Goal: Communication & Community: Answer question/provide support

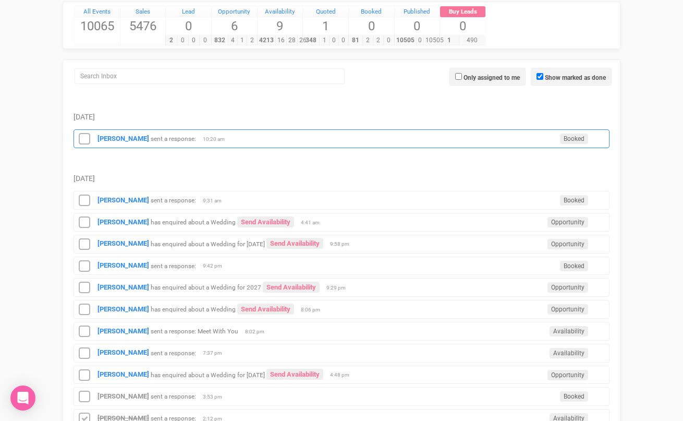
scroll to position [125, 0]
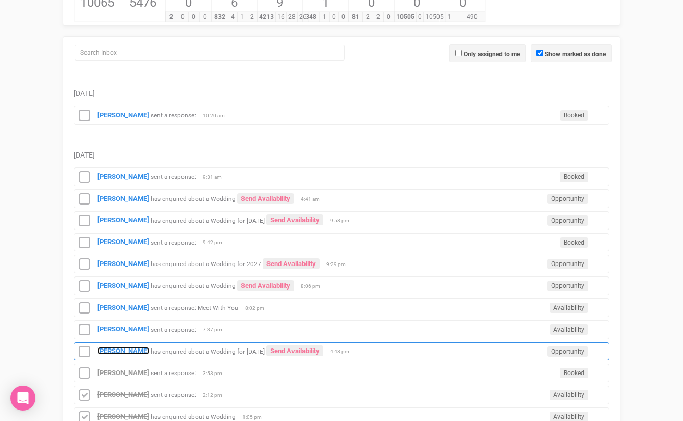
click at [126, 347] on strong "[PERSON_NAME]" at bounding box center [124, 351] width 52 height 8
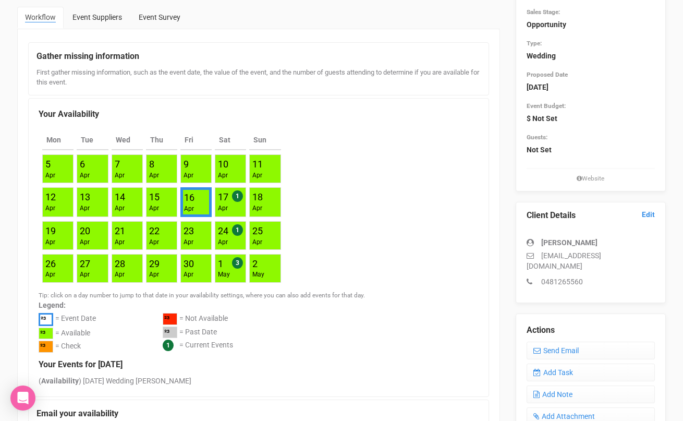
scroll to position [117, 0]
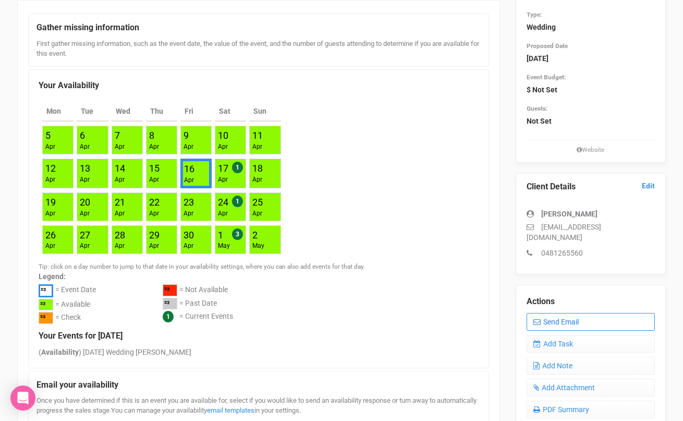
click at [560, 313] on link "Send Email" at bounding box center [591, 322] width 129 height 18
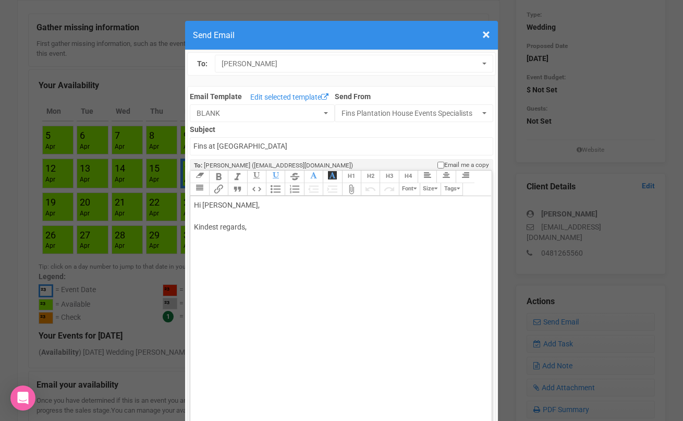
drag, startPoint x: 230, startPoint y: 204, endPoint x: 285, endPoint y: 203, distance: 54.8
click at [285, 204] on div "Hi Hannah Borthwick, Kindest regards," at bounding box center [339, 227] width 290 height 55
type trix-editor "<div>Hi Hannah&nbsp;<br><br>Kindest regards,<br><br><br></div>"
click at [486, 41] on span "×" at bounding box center [486, 34] width 8 height 17
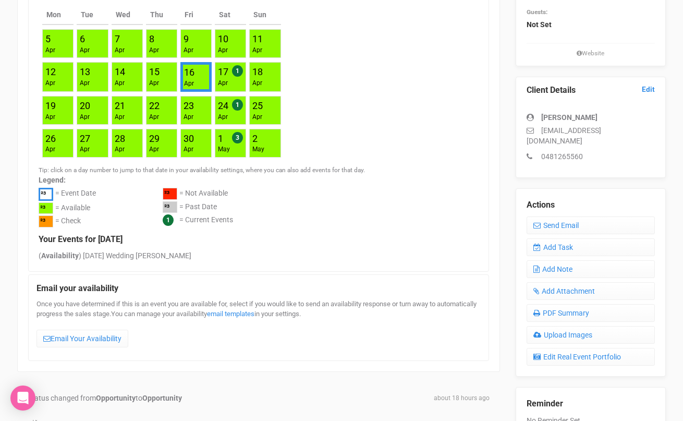
scroll to position [222, 0]
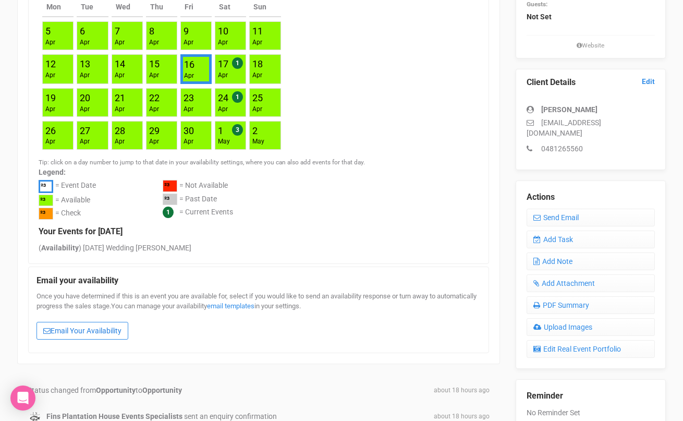
click at [114, 326] on link "Email Your Availability" at bounding box center [83, 331] width 92 height 18
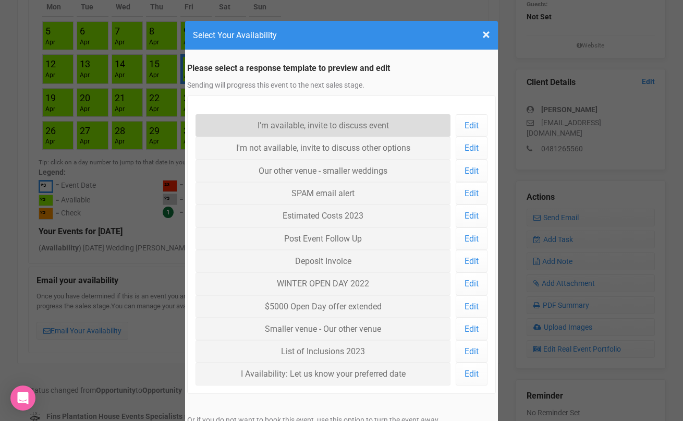
click at [329, 126] on link "I'm available, invite to discuss event" at bounding box center [323, 125] width 255 height 22
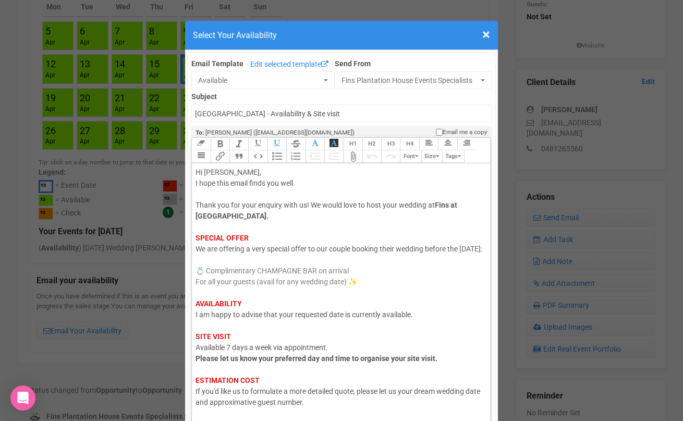
click at [345, 319] on span "I am happy to advise that your requested date is currently available." at bounding box center [304, 314] width 217 height 8
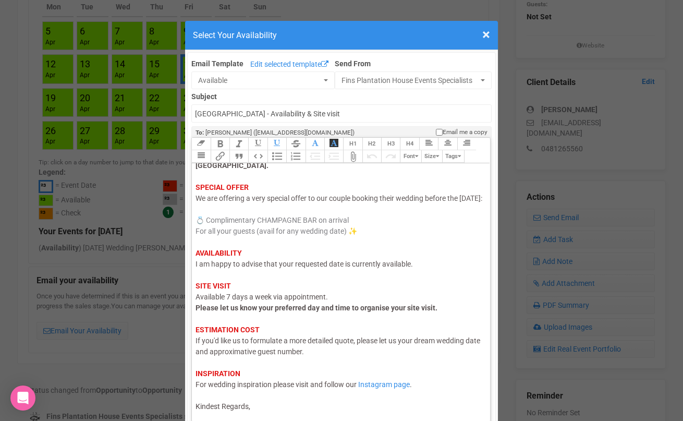
scroll to position [62, 0]
click at [301, 408] on div "Hi Hannah, I hope this email finds you well. Thank you for your enquiry with us…" at bounding box center [339, 264] width 287 height 296
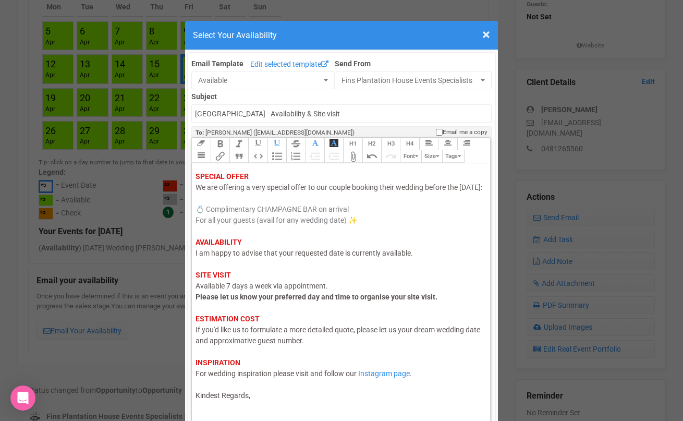
scroll to position [67, 0]
type trix-editor "<div><span style="color: rgb(95, 88, 88);">Hi Hannah,</span><br><span style="co…"
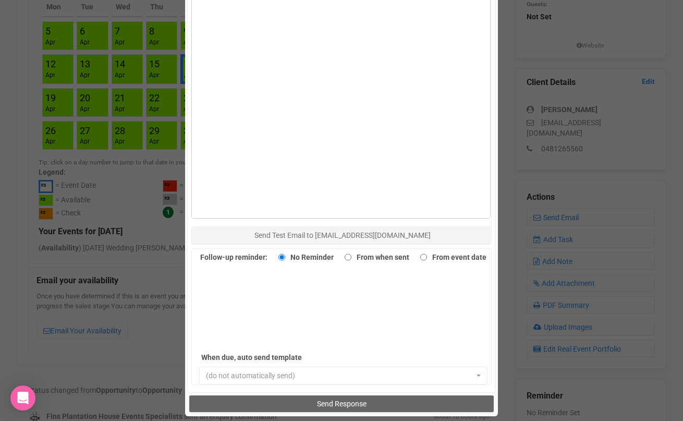
scroll to position [575, 0]
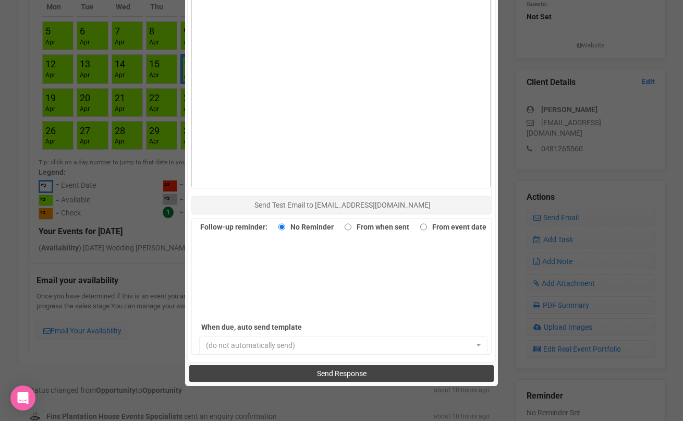
click at [310, 370] on button "Send Response" at bounding box center [341, 373] width 304 height 17
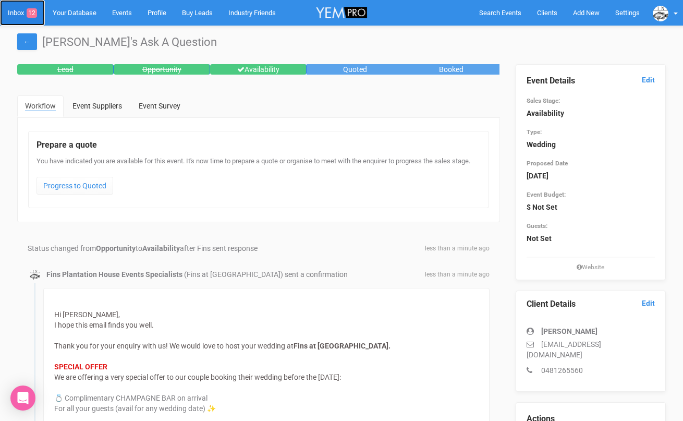
click at [17, 11] on link "Inbox 12" at bounding box center [22, 13] width 45 height 26
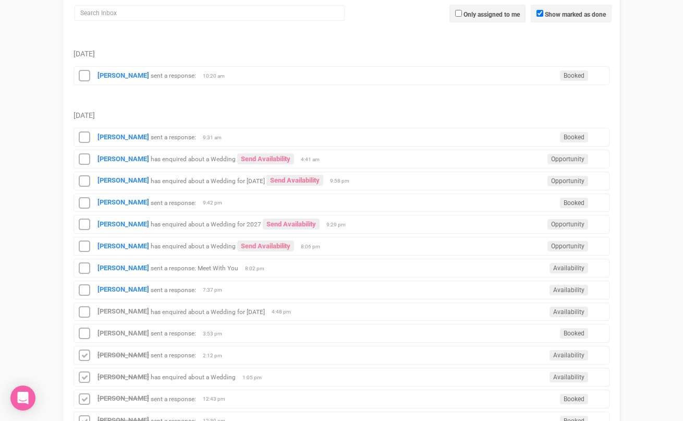
scroll to position [226, 0]
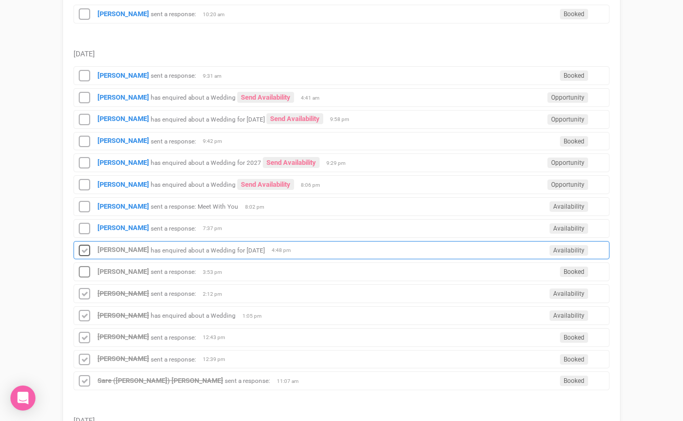
click at [87, 251] on icon at bounding box center [85, 251] width 16 height 14
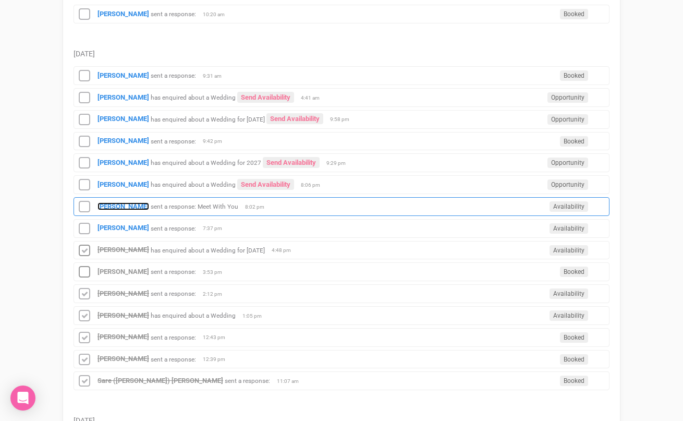
click at [118, 204] on strong "[PERSON_NAME]" at bounding box center [124, 206] width 52 height 8
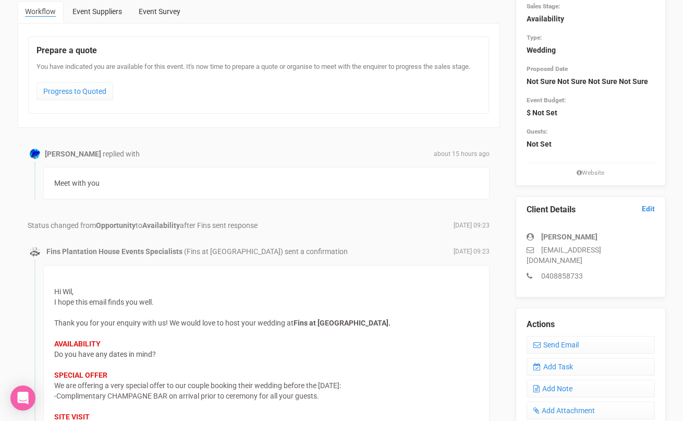
scroll to position [132, 0]
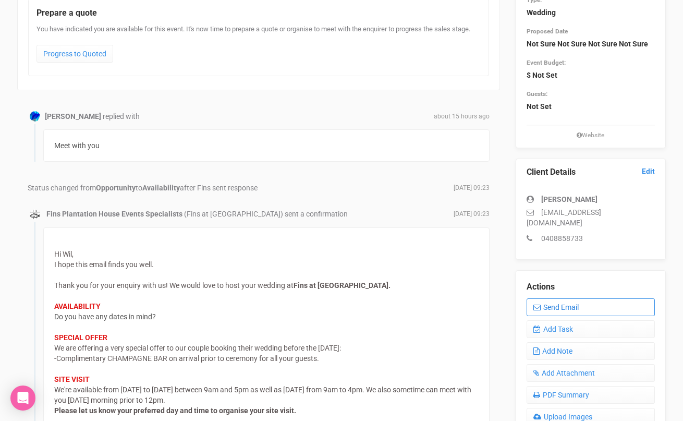
click at [555, 298] on link "Send Email" at bounding box center [591, 307] width 129 height 18
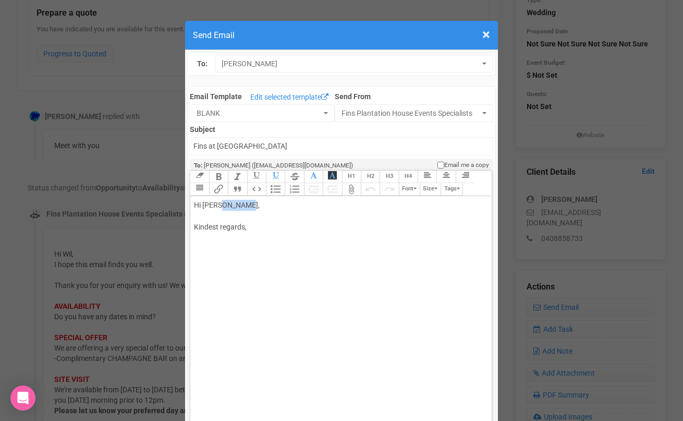
drag, startPoint x: 217, startPoint y: 203, endPoint x: 256, endPoint y: 203, distance: 38.6
click at [255, 204] on div "Hi Wil Jackman, Kindest regards," at bounding box center [339, 227] width 290 height 55
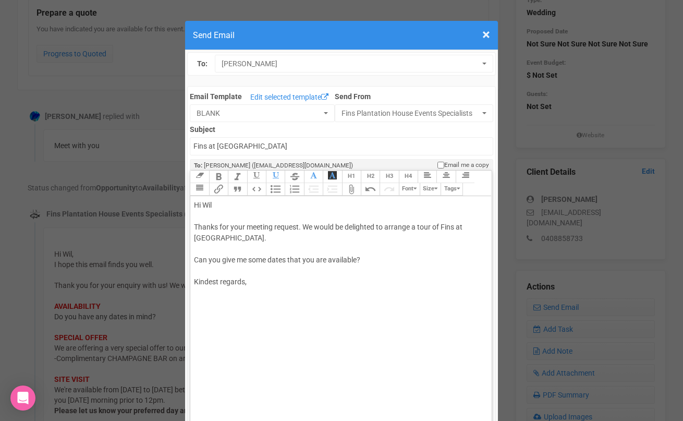
click at [394, 296] on div "Hi Wil Thanks for your meeting request. We would be delighted to arrange a tour…" at bounding box center [339, 255] width 290 height 110
type trix-editor "<div>Hi Wil&nbsp;<br><br>Thanks for your meeting request. We would be delighted…"
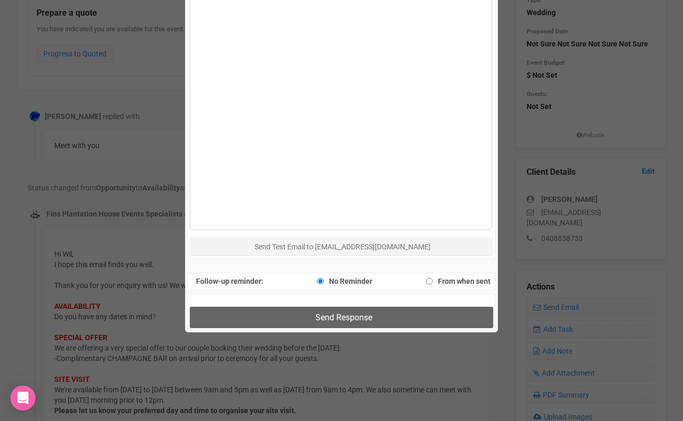
scroll to position [583, 0]
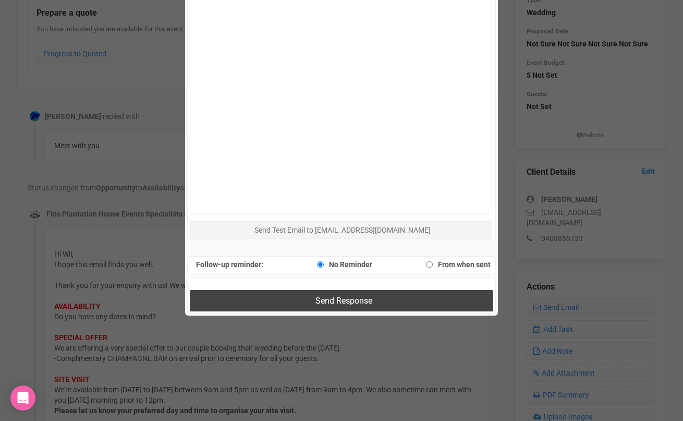
click at [344, 297] on span "Send Response" at bounding box center [344, 301] width 57 height 10
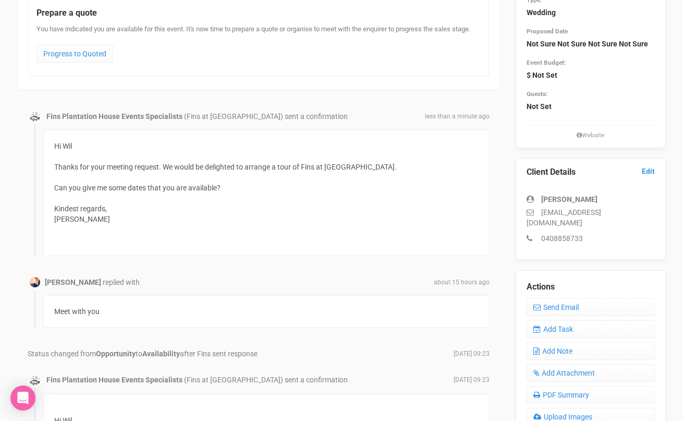
scroll to position [0, 0]
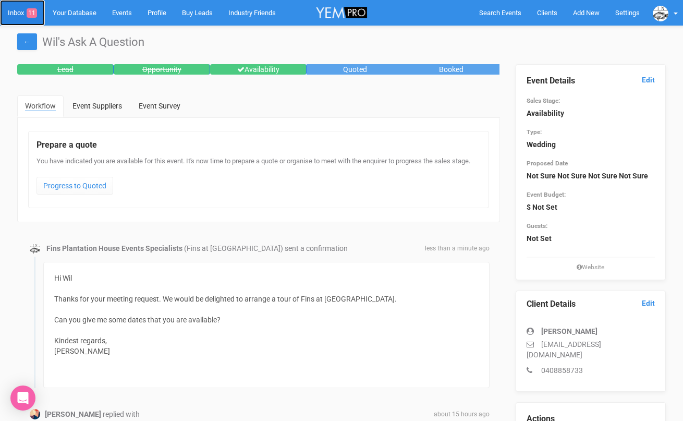
click at [18, 8] on link "Inbox 11" at bounding box center [22, 13] width 45 height 26
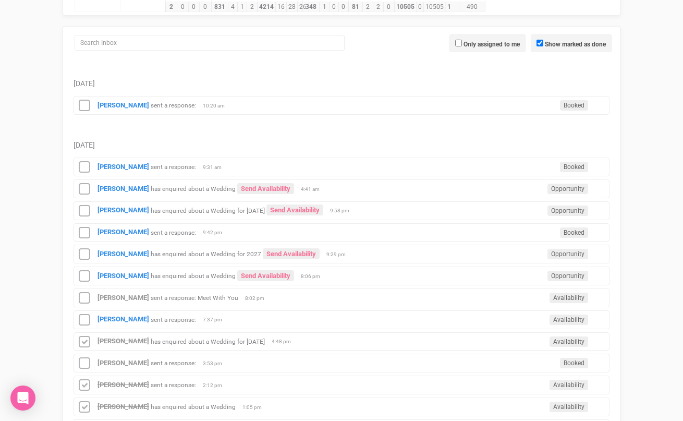
scroll to position [147, 0]
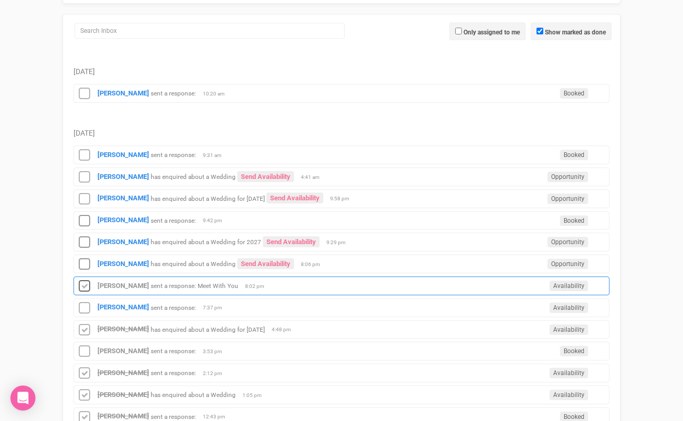
click at [86, 284] on icon at bounding box center [85, 287] width 16 height 14
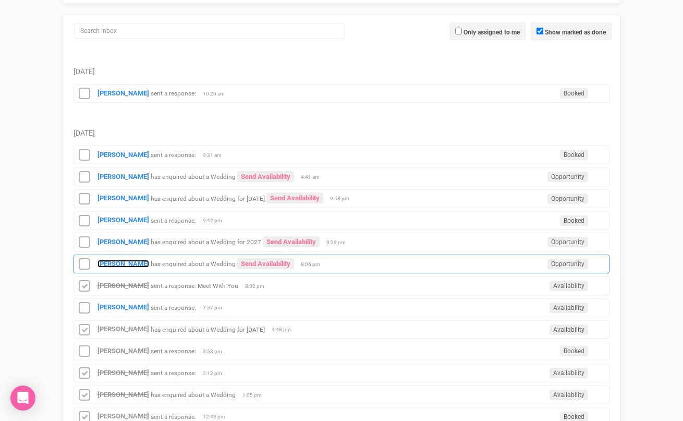
click at [107, 261] on strong "[PERSON_NAME]" at bounding box center [124, 264] width 52 height 8
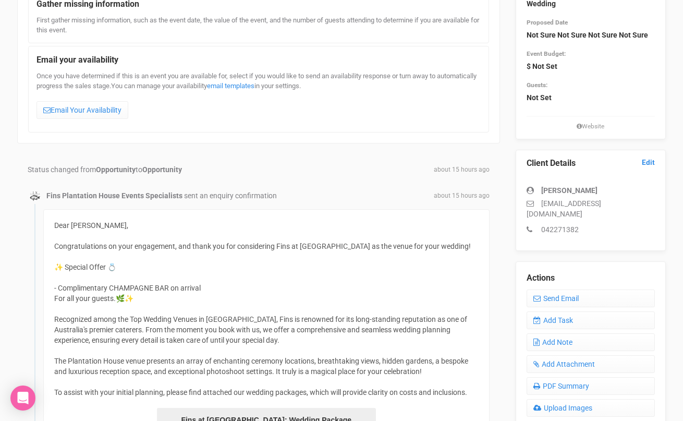
scroll to position [104, 0]
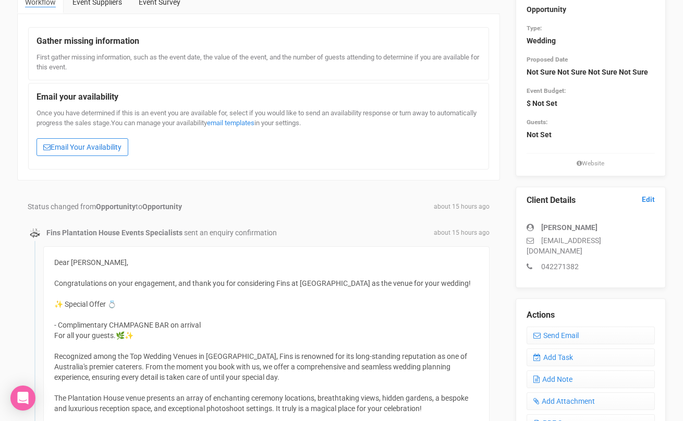
click at [103, 148] on link "Email Your Availability" at bounding box center [83, 147] width 92 height 18
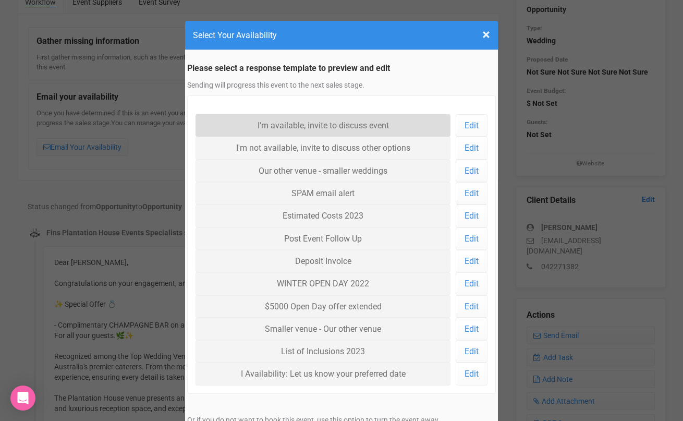
click at [256, 127] on link "I'm available, invite to discuss event" at bounding box center [323, 125] width 255 height 22
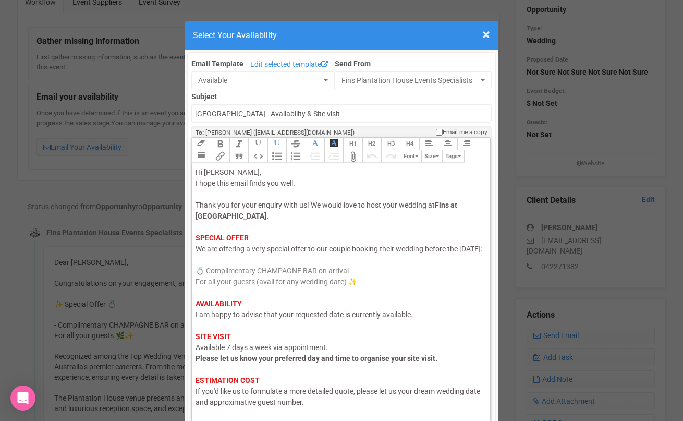
click at [208, 319] on span "I am happy to advise that your requested date is currently available." at bounding box center [304, 314] width 217 height 8
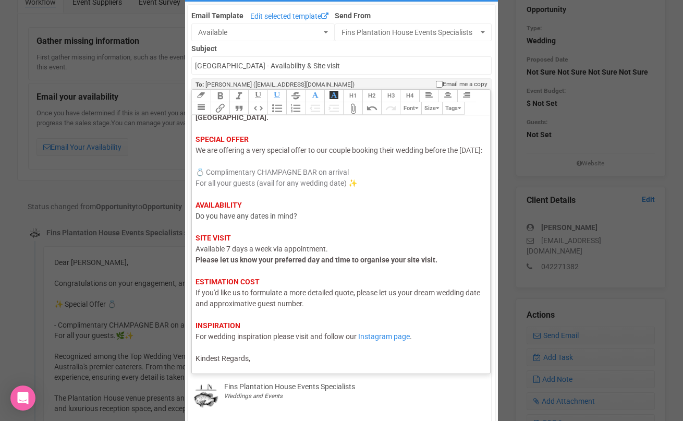
scroll to position [54, 0]
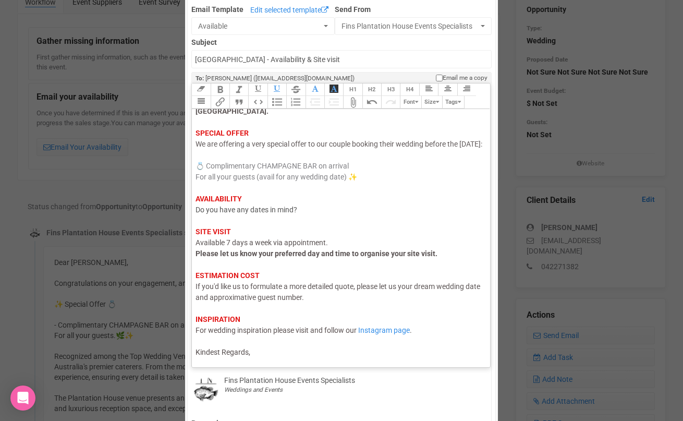
click at [256, 352] on div "Hi Laura, I hope this email finds you well. Thank you for your enquiry with us!…" at bounding box center [339, 210] width 287 height 296
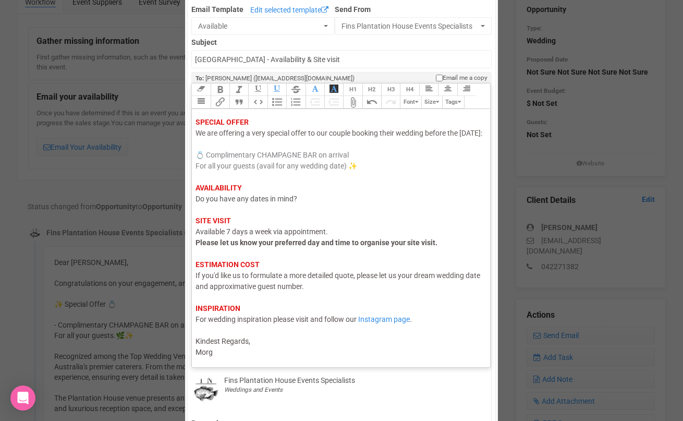
type trix-editor "<div><span style="color: rgb(95, 88, 88);">Hi Laura,</span><br><span style="col…"
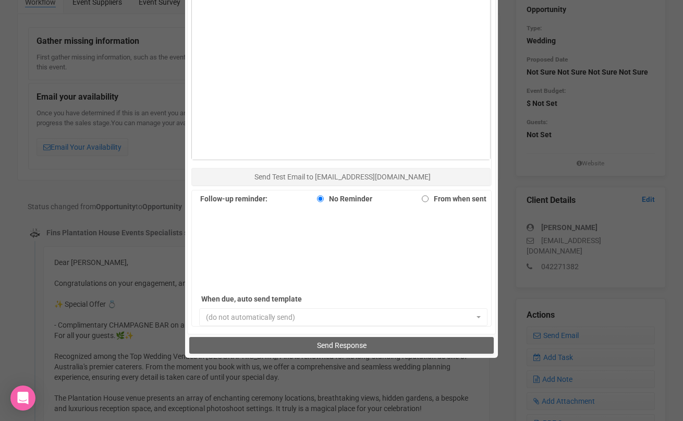
scroll to position [613, 0]
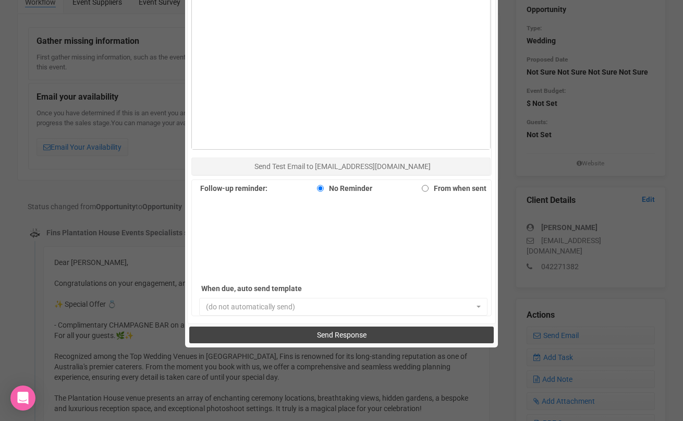
click at [263, 335] on button "Send Response" at bounding box center [341, 334] width 304 height 17
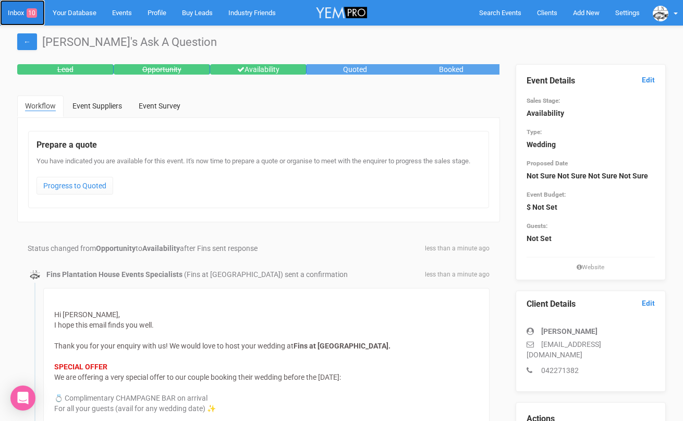
click at [19, 8] on link "Inbox 10" at bounding box center [22, 13] width 45 height 26
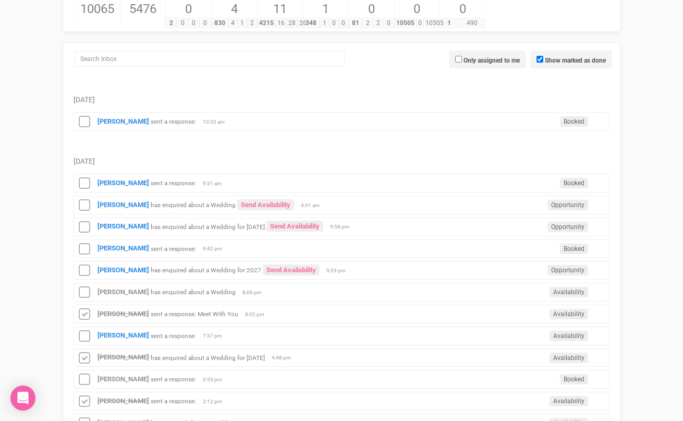
scroll to position [122, 0]
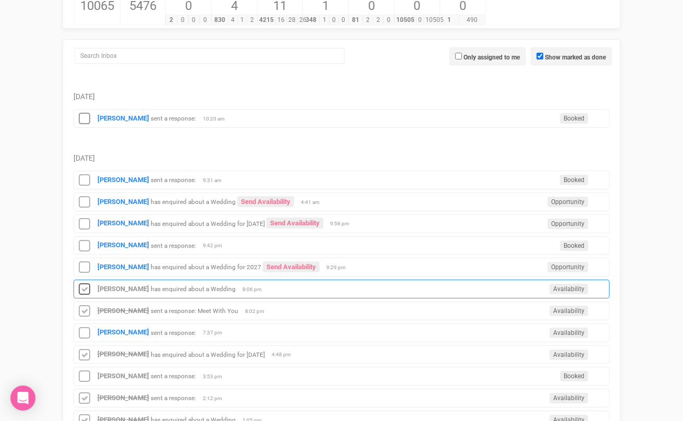
click at [87, 286] on icon at bounding box center [85, 290] width 16 height 14
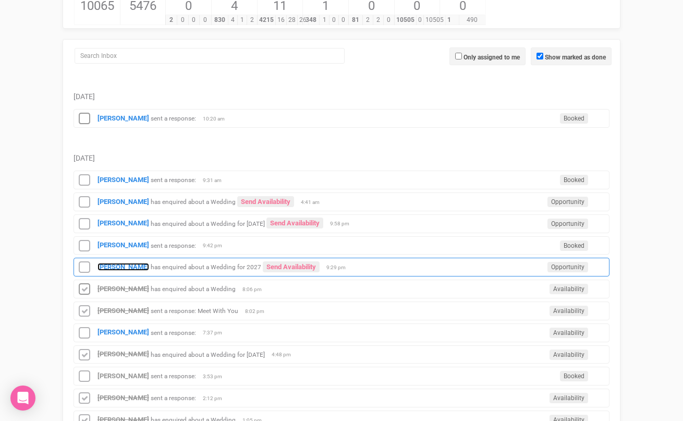
click at [119, 268] on strong "[PERSON_NAME]" at bounding box center [124, 267] width 52 height 8
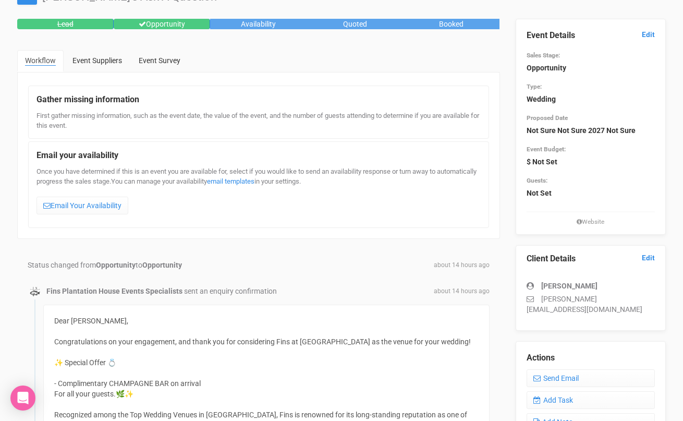
scroll to position [30, 0]
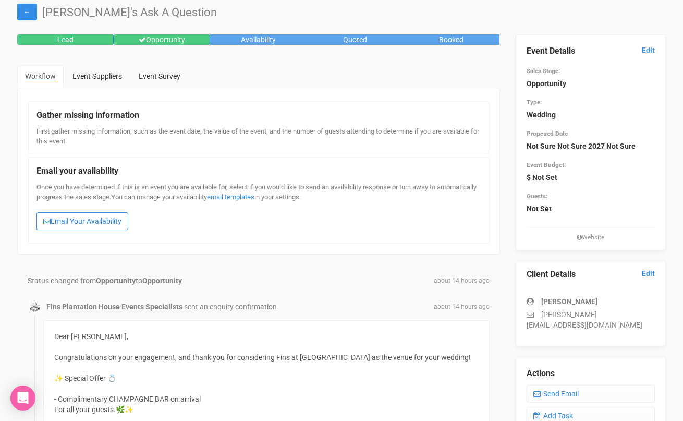
click at [105, 217] on link "Email Your Availability" at bounding box center [83, 221] width 92 height 18
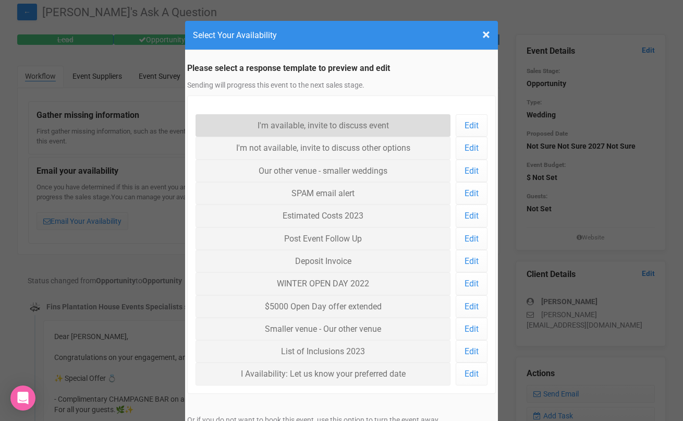
click at [252, 125] on link "I'm available, invite to discuss event" at bounding box center [323, 125] width 255 height 22
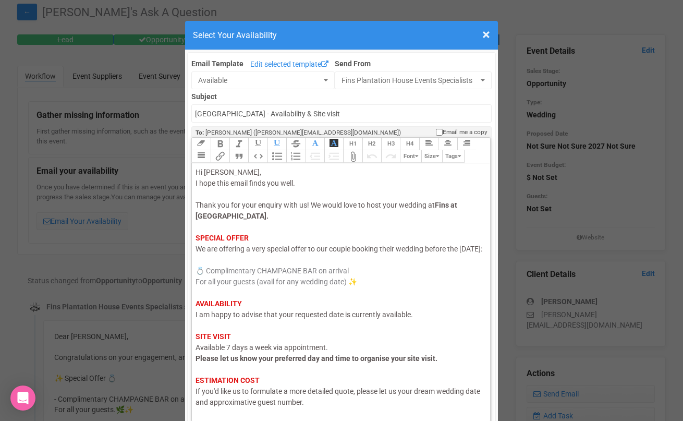
click at [217, 319] on span "I am happy to advise that your requested date is currently available." at bounding box center [304, 314] width 217 height 8
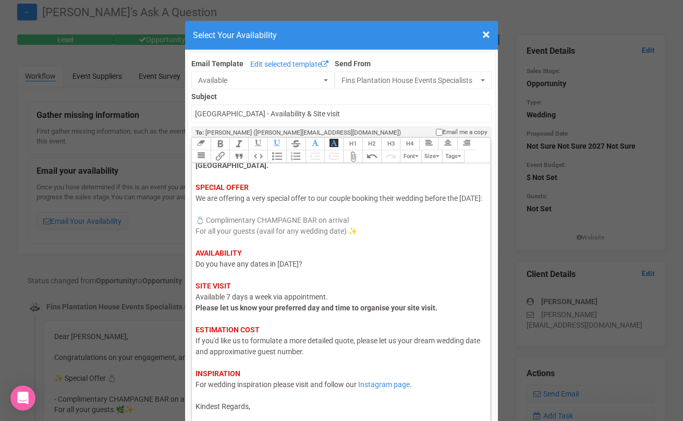
scroll to position [6, 0]
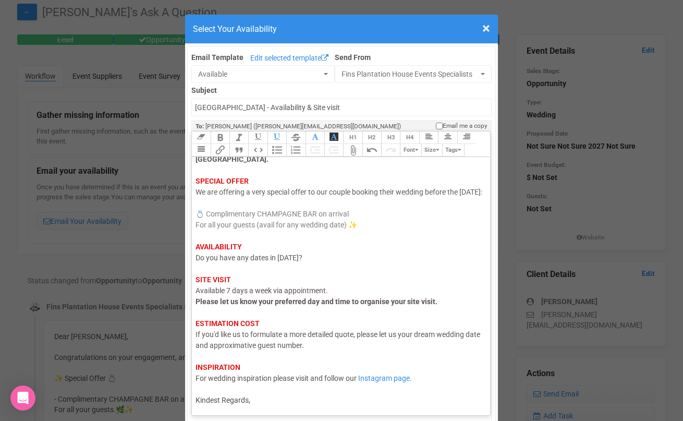
click at [263, 402] on div "Hi Amelia, I hope this email finds you well. Thank you for your enquiry with us…" at bounding box center [339, 258] width 287 height 296
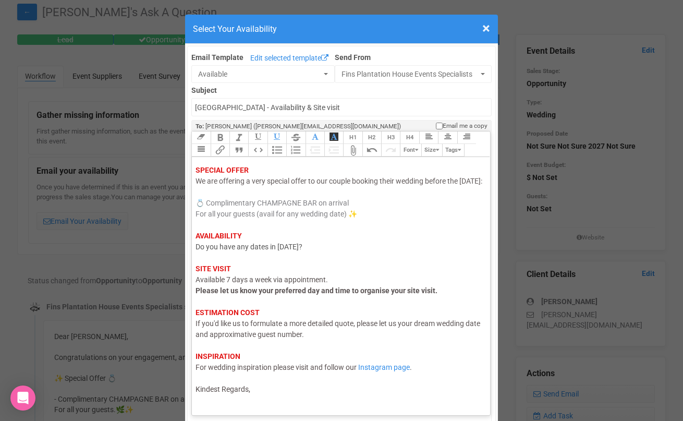
scroll to position [67, 0]
type trix-editor "<div><span style="color: rgb(95, 88, 88);">Hi Amelia,</span><br><span style="co…"
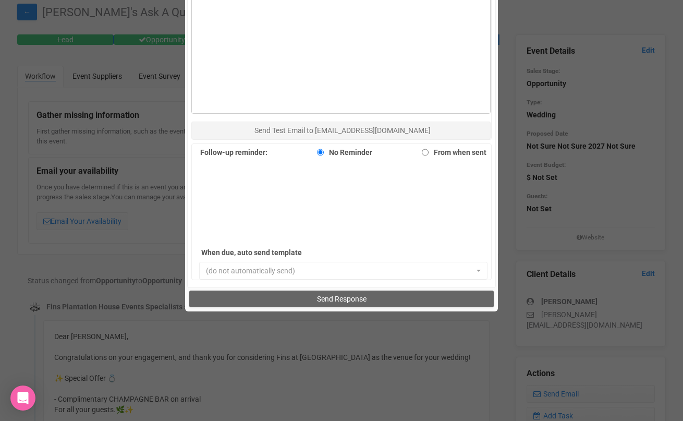
scroll to position [674, 0]
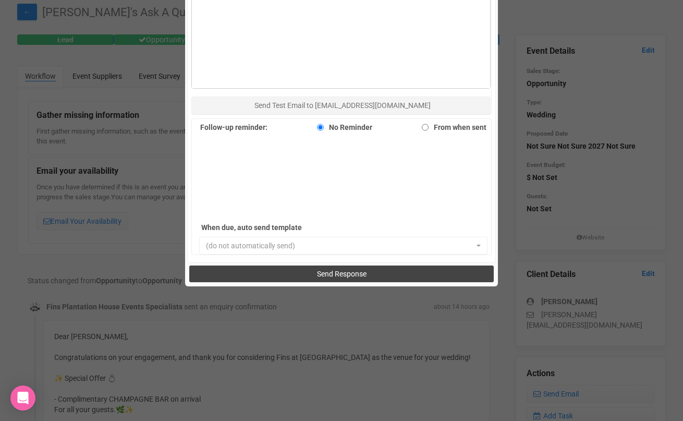
click at [308, 273] on button "Send Response" at bounding box center [341, 273] width 304 height 17
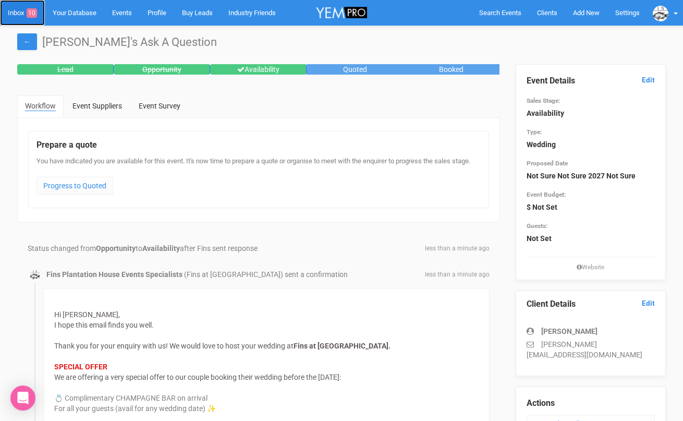
click at [20, 14] on link "Inbox 10" at bounding box center [22, 13] width 45 height 26
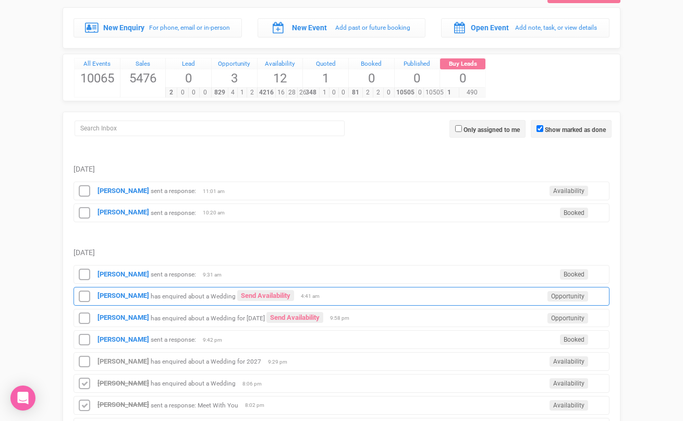
scroll to position [67, 0]
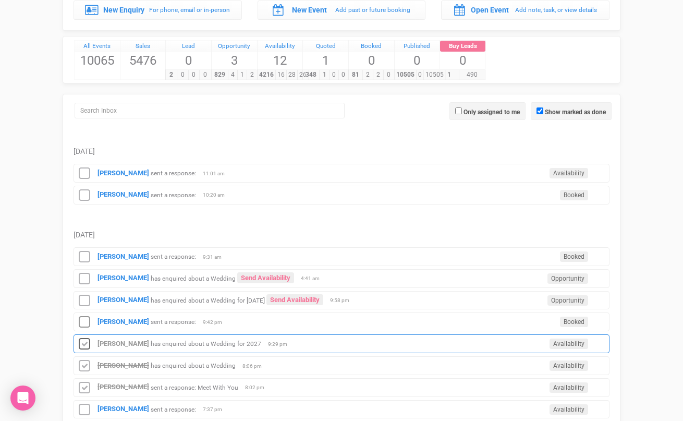
click at [86, 341] on icon at bounding box center [85, 344] width 16 height 14
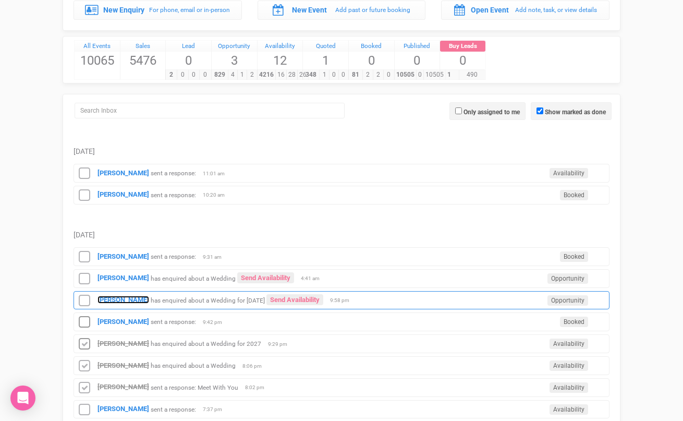
click at [113, 303] on strong "[PERSON_NAME]" at bounding box center [124, 300] width 52 height 8
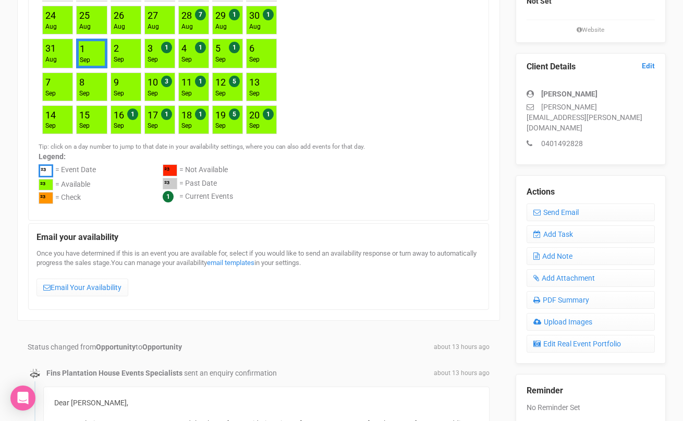
scroll to position [157, 0]
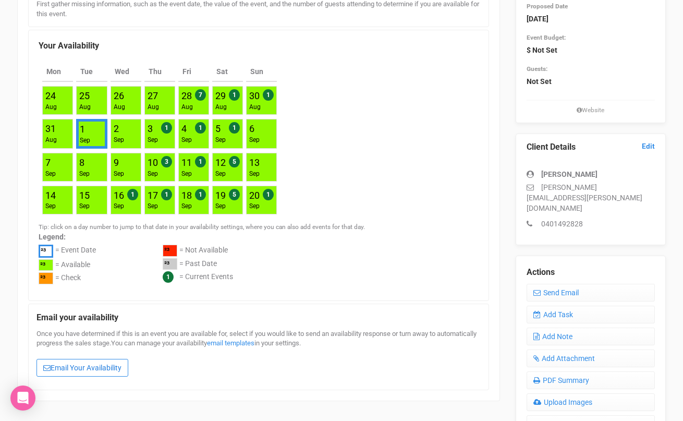
click at [92, 361] on link "Email Your Availability" at bounding box center [83, 368] width 92 height 18
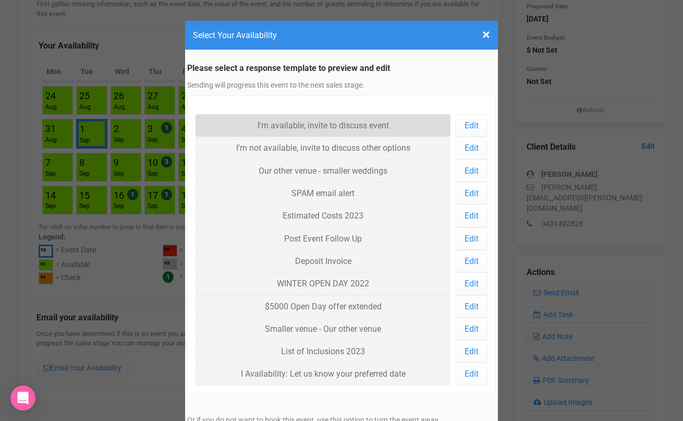
click at [234, 131] on link "I'm available, invite to discuss event" at bounding box center [323, 125] width 255 height 22
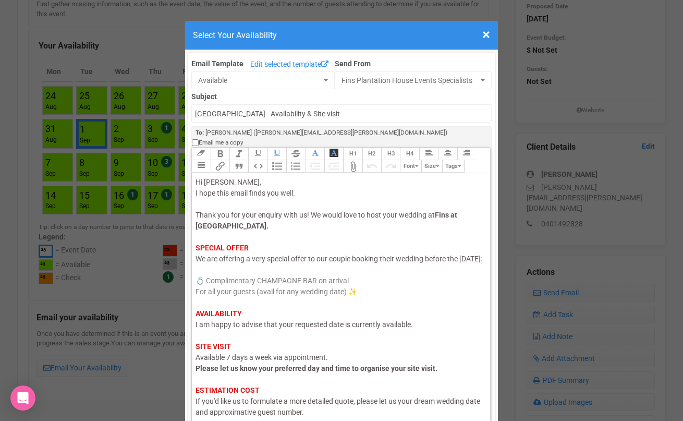
click at [343, 324] on span "I am happy to advise that your requested date is currently available." at bounding box center [304, 324] width 217 height 8
click at [481, 324] on div "Hi Monica, I hope this email finds you well. Thank you for your enquiry with us…" at bounding box center [339, 325] width 287 height 296
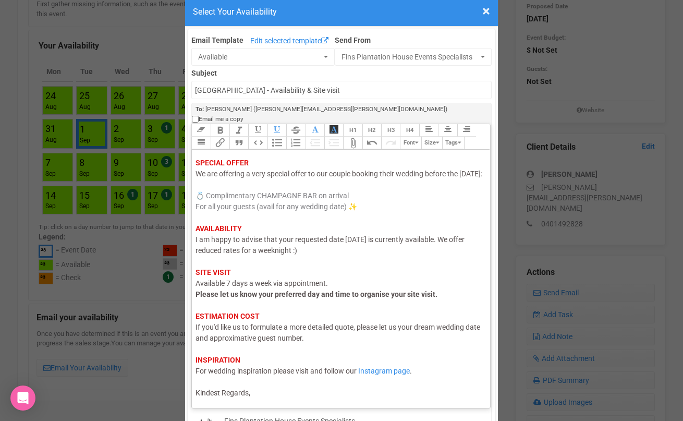
scroll to position [44, 0]
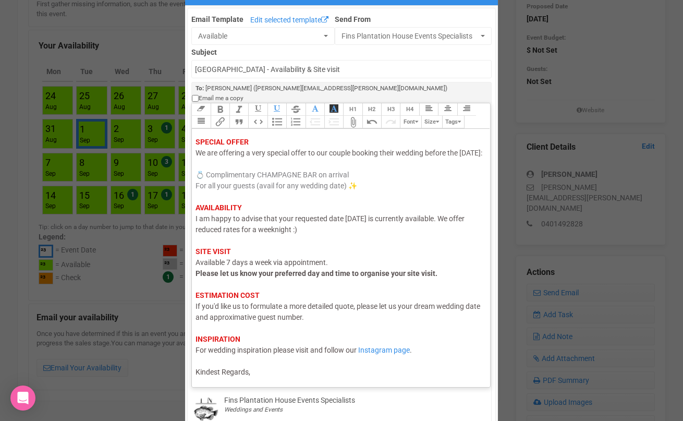
click at [287, 365] on div "Hi Monica, I hope this email finds you well. Thank you for your enquiry with us…" at bounding box center [339, 224] width 287 height 307
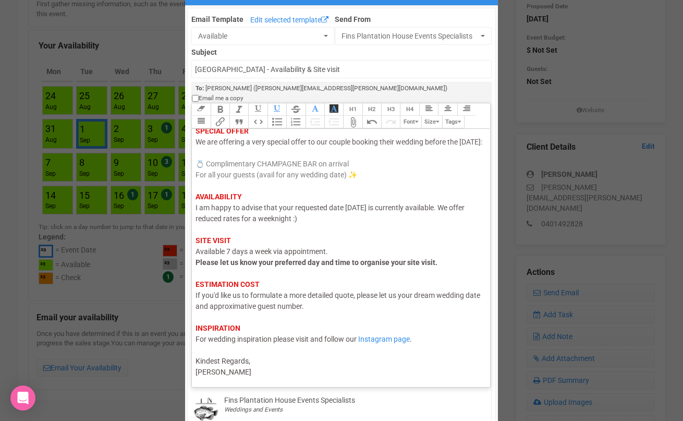
type trix-editor "<div><span style="color: rgb(95, 88, 88);">Hi Monica,</span><br><span style="co…"
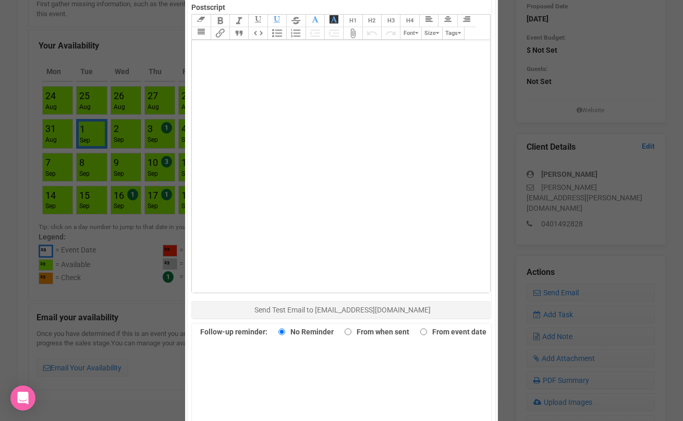
scroll to position [566, 0]
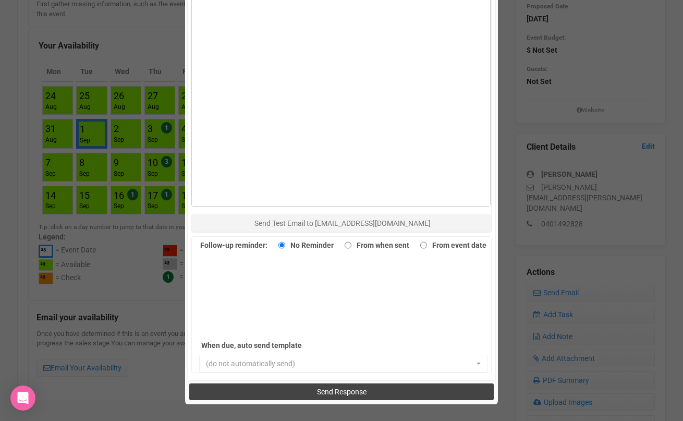
click at [297, 383] on button "Send Response" at bounding box center [341, 391] width 304 height 17
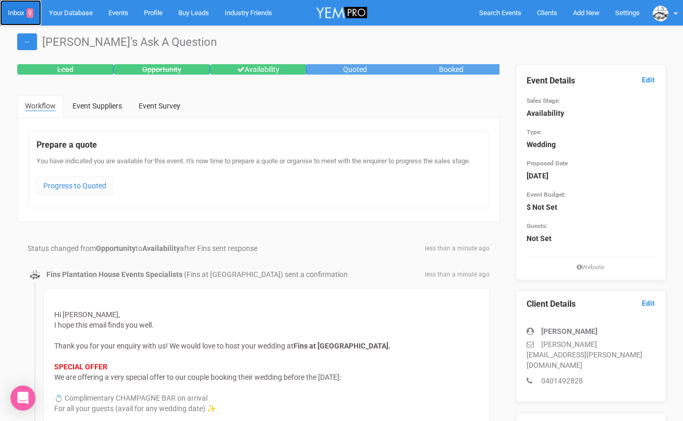
click at [22, 13] on link "Inbox 9" at bounding box center [20, 13] width 41 height 26
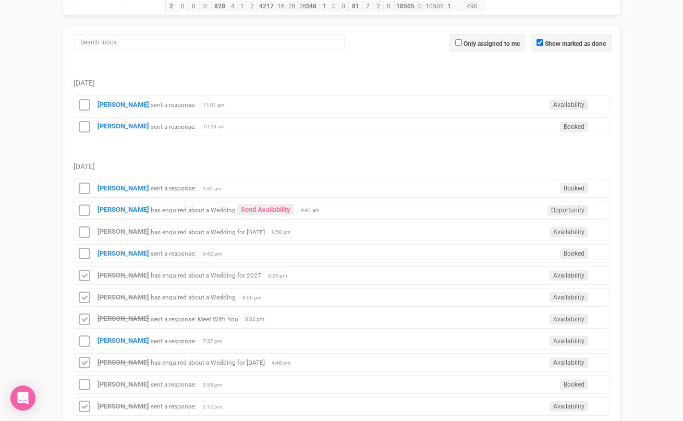
scroll to position [141, 0]
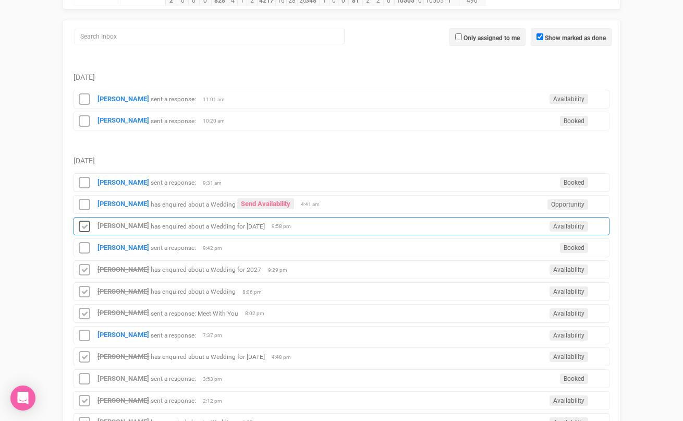
click at [87, 228] on icon at bounding box center [85, 227] width 16 height 14
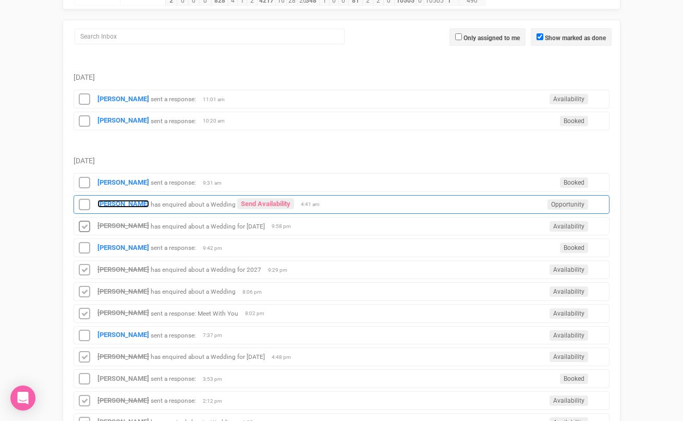
click at [112, 205] on strong "[PERSON_NAME]" at bounding box center [124, 204] width 52 height 8
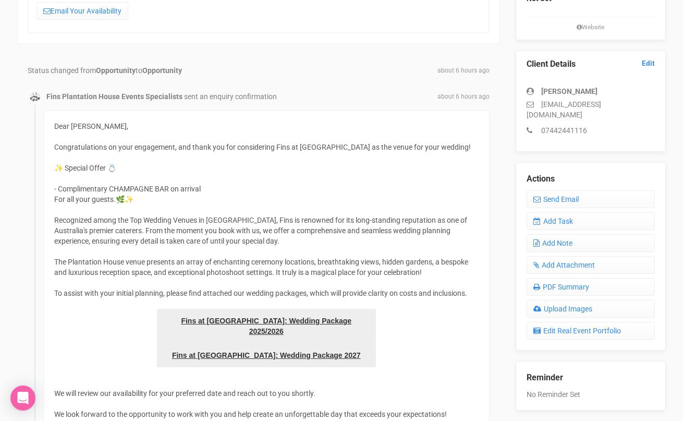
scroll to position [138, 0]
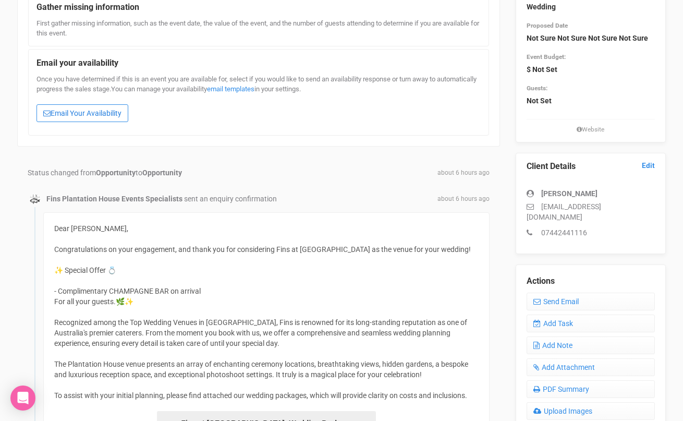
click at [104, 110] on link "Email Your Availability" at bounding box center [83, 113] width 92 height 18
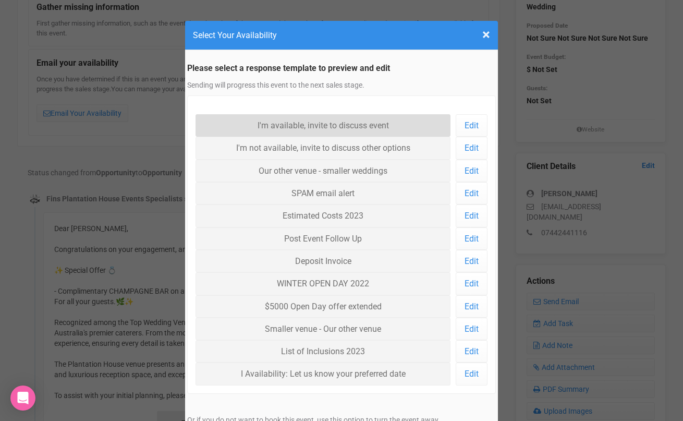
click at [285, 128] on link "I'm available, invite to discuss event" at bounding box center [323, 125] width 255 height 22
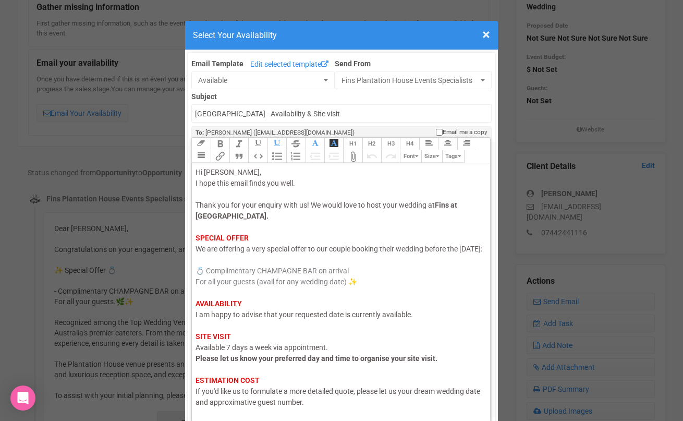
click at [225, 319] on span "I am happy to advise that your requested date is currently available." at bounding box center [304, 314] width 217 height 8
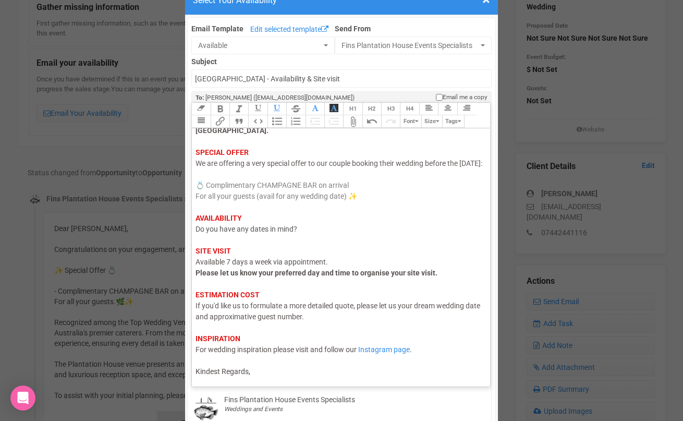
scroll to position [46, 0]
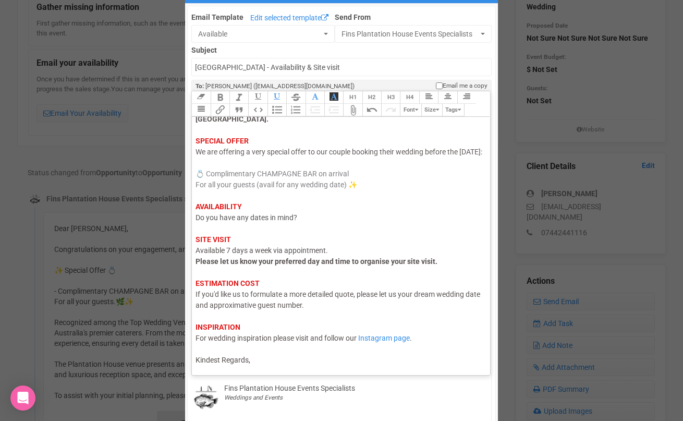
click at [253, 361] on div "Hi Brendan, I hope this email finds you well. Thank you for your enquiry with u…" at bounding box center [339, 218] width 287 height 296
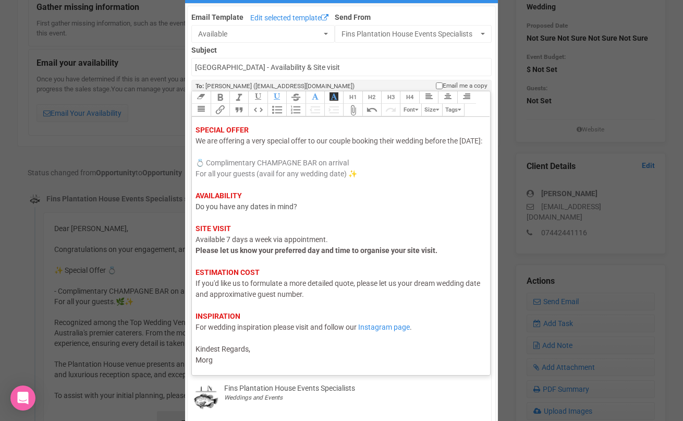
type trix-editor "<div><span style="color: rgb(95, 88, 88);">Hi Brendan,</span><br><span style="c…"
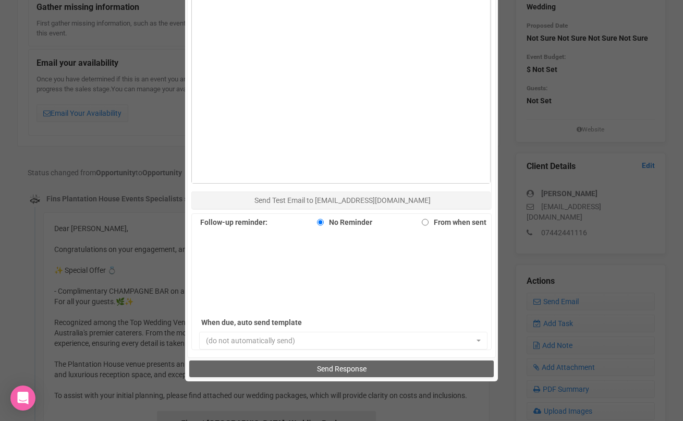
scroll to position [582, 0]
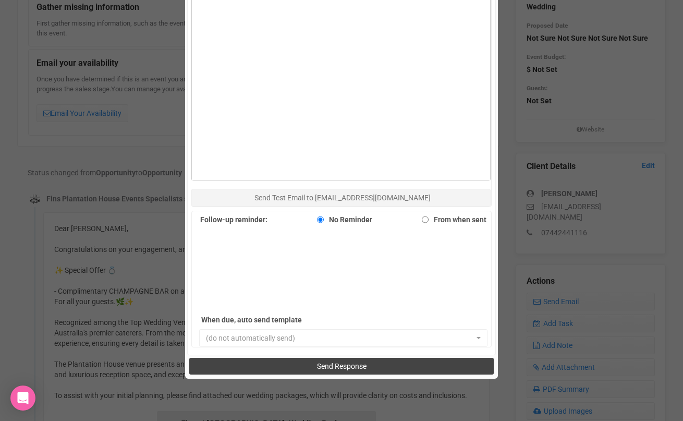
click at [264, 359] on button "Send Response" at bounding box center [341, 366] width 304 height 17
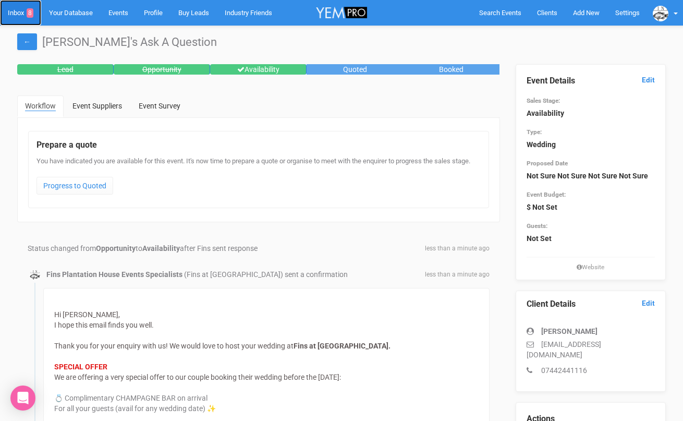
click at [21, 16] on link "Inbox 8" at bounding box center [20, 13] width 41 height 26
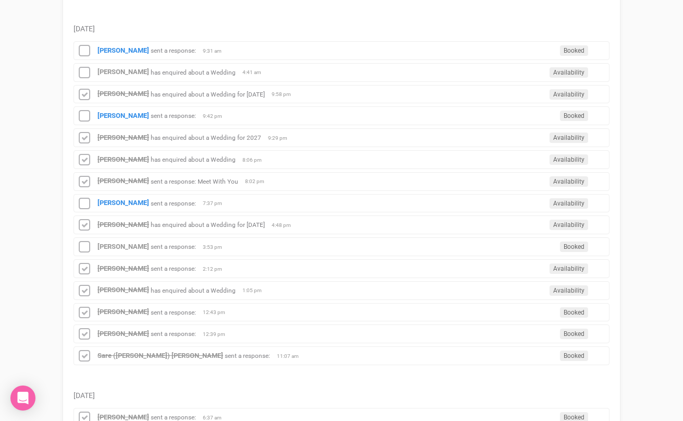
scroll to position [269, 0]
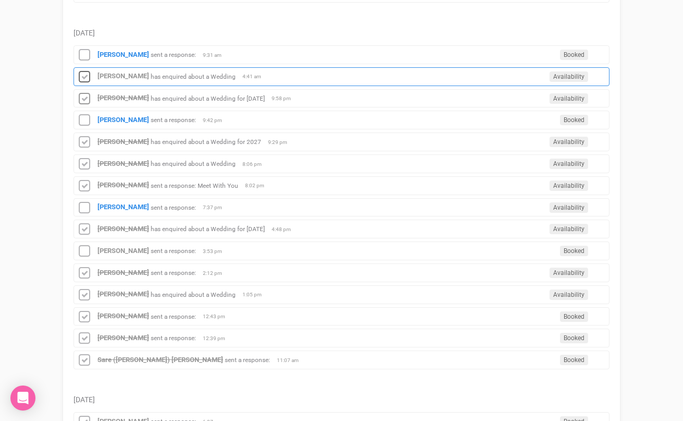
click at [84, 76] on icon at bounding box center [85, 77] width 16 height 14
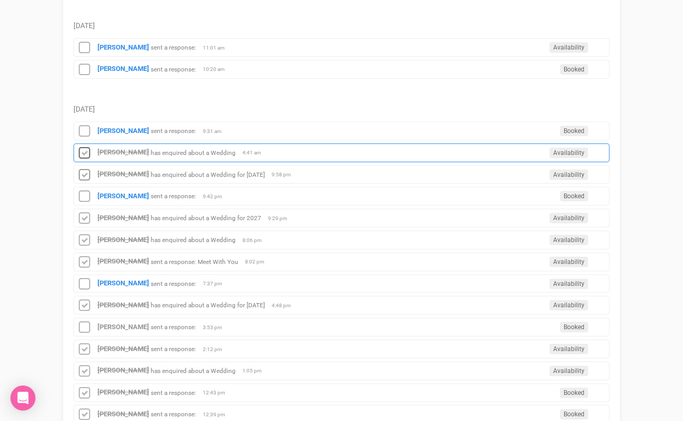
scroll to position [192, 0]
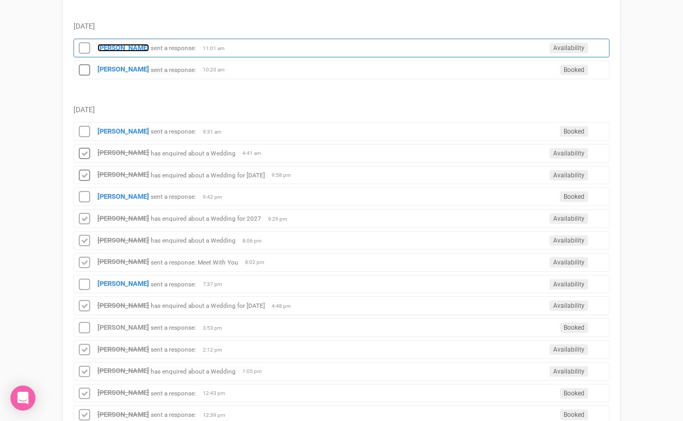
click at [116, 51] on strong "[PERSON_NAME]" at bounding box center [124, 48] width 52 height 8
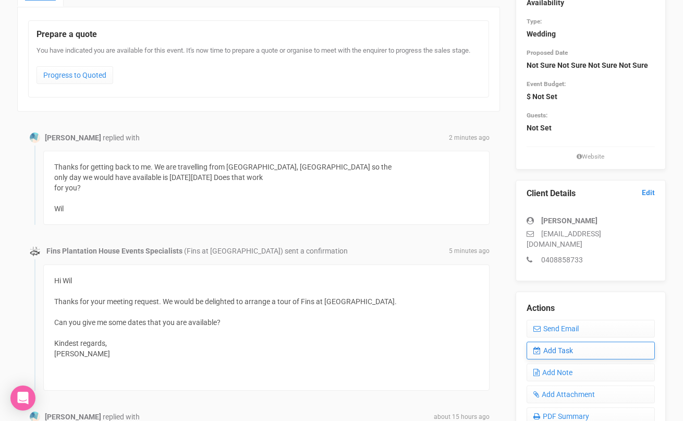
scroll to position [124, 0]
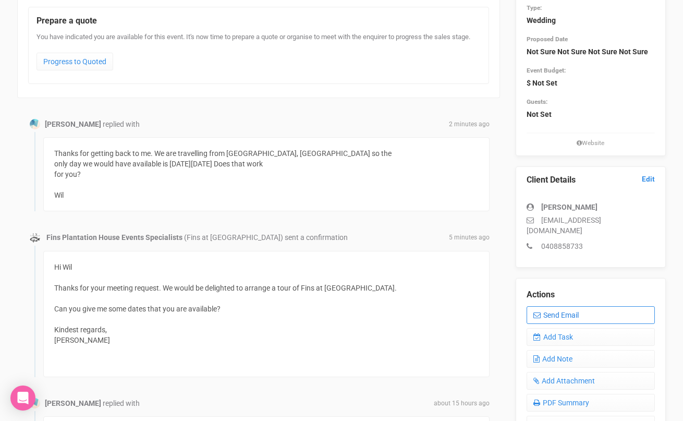
click at [558, 306] on link "Send Email" at bounding box center [591, 315] width 129 height 18
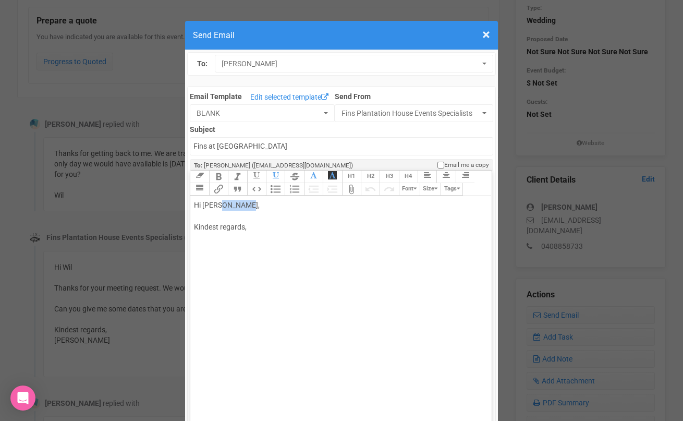
drag, startPoint x: 217, startPoint y: 205, endPoint x: 248, endPoint y: 207, distance: 31.3
click at [248, 207] on div "Hi [PERSON_NAME], Kindest regards," at bounding box center [339, 227] width 290 height 55
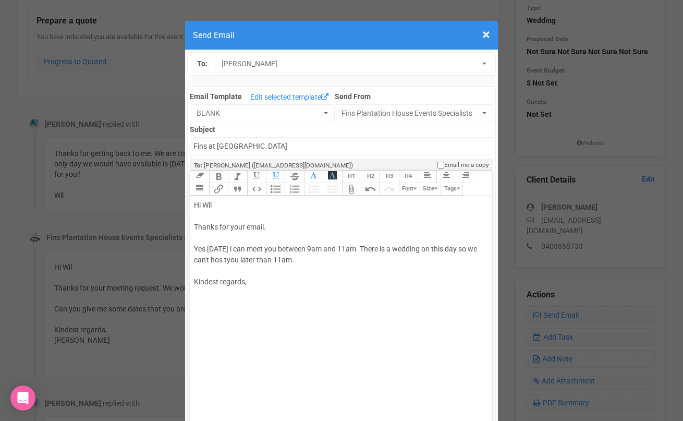
click at [271, 260] on div "Hi Wil Thanks for your email. Yes [DATE] i can meet you between 9am and 11am. T…" at bounding box center [339, 255] width 290 height 110
click at [370, 262] on div "Hi Wil Thanks for your email. Yes [DATE] i can meet you between 9am and 11am. T…" at bounding box center [339, 255] width 290 height 110
click at [316, 316] on div "Hi Wil Thanks for your email. Yes [DATE] i can meet you between 9am and 11am. T…" at bounding box center [339, 265] width 290 height 131
type trix-editor "<div>Hi Wil&nbsp;<br><br>Thanks for your email.<br><br>Yes [DATE] i can meet yo…"
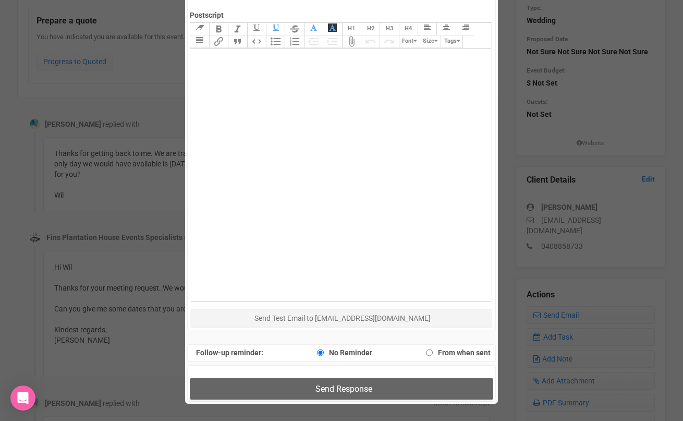
scroll to position [536, 0]
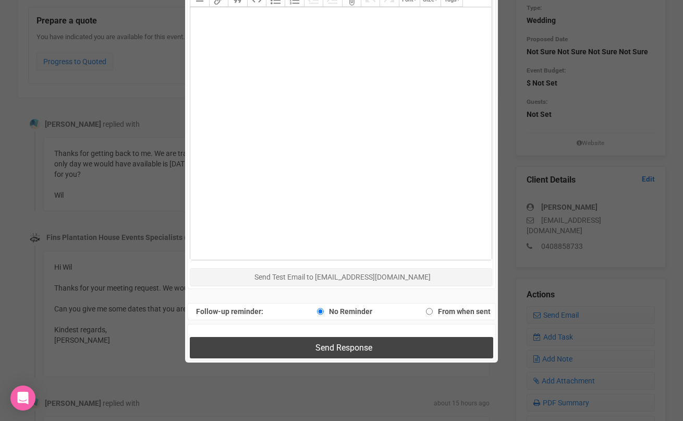
click at [320, 345] on span "Send Response" at bounding box center [344, 348] width 57 height 10
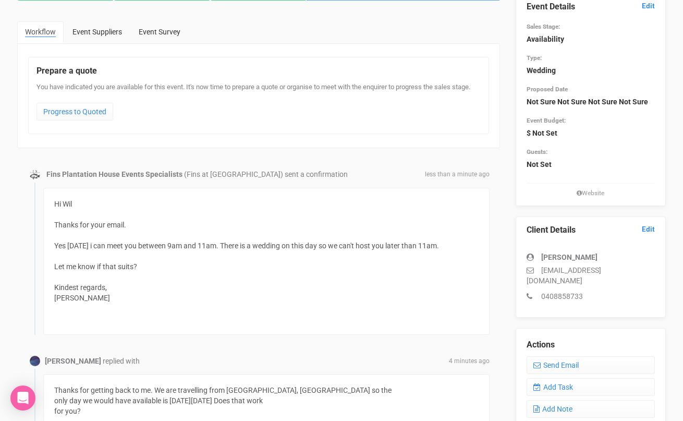
scroll to position [0, 0]
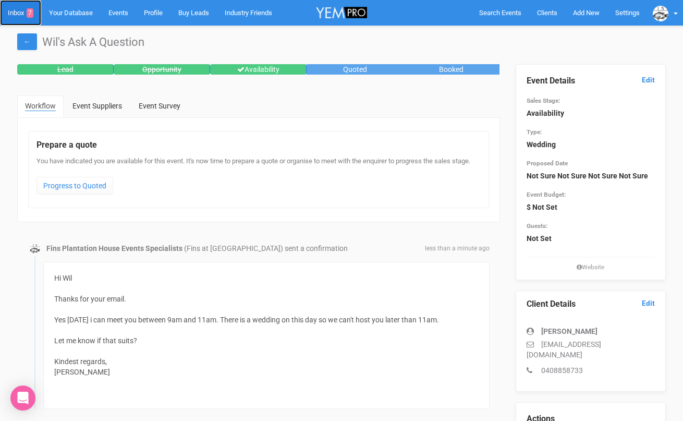
click at [13, 12] on link "Inbox 7" at bounding box center [20, 13] width 41 height 26
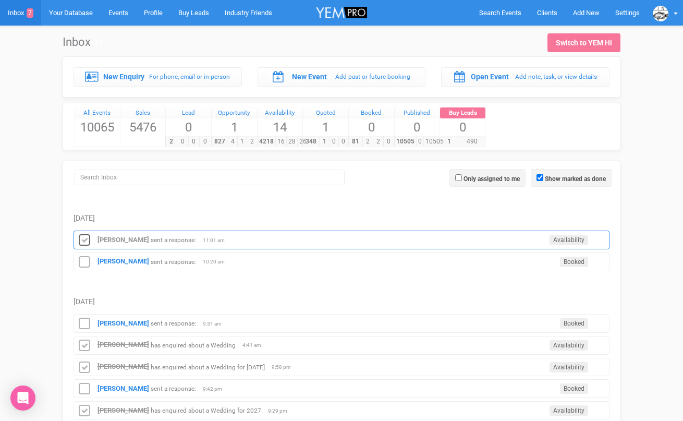
click at [83, 236] on icon at bounding box center [85, 241] width 16 height 14
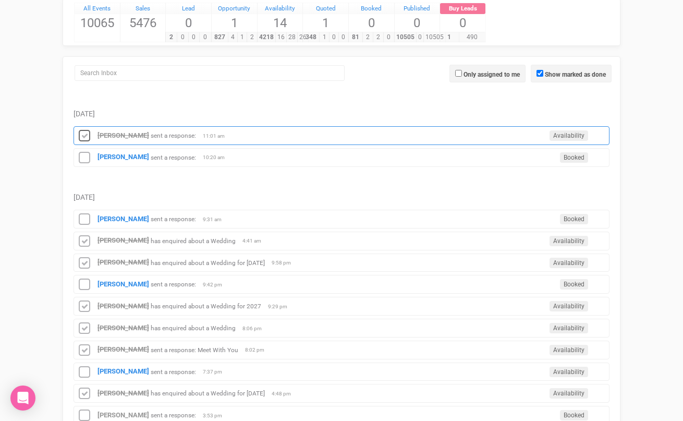
scroll to position [128, 0]
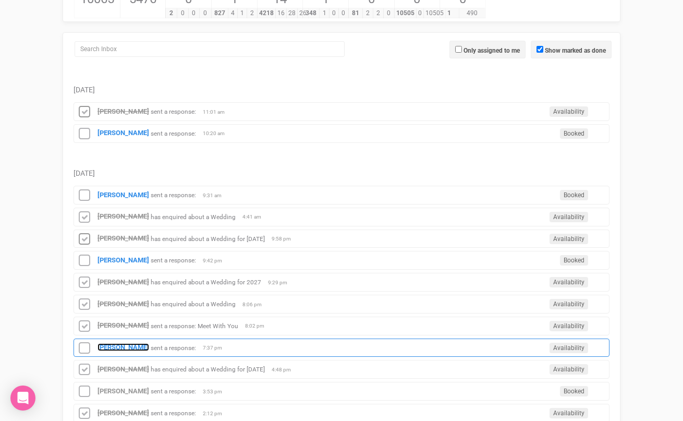
click at [123, 343] on strong "[PERSON_NAME]" at bounding box center [124, 347] width 52 height 8
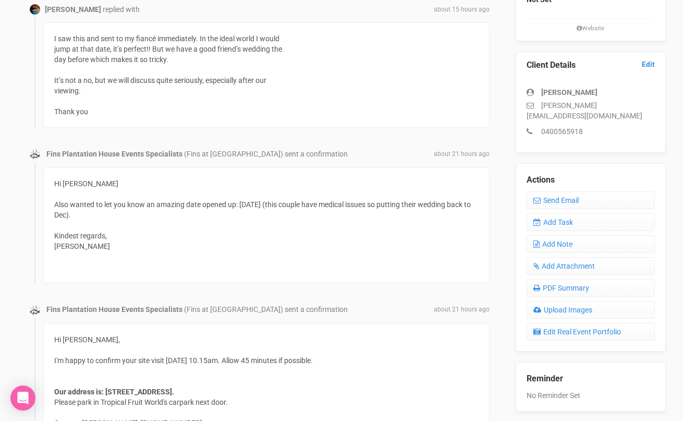
scroll to position [234, 0]
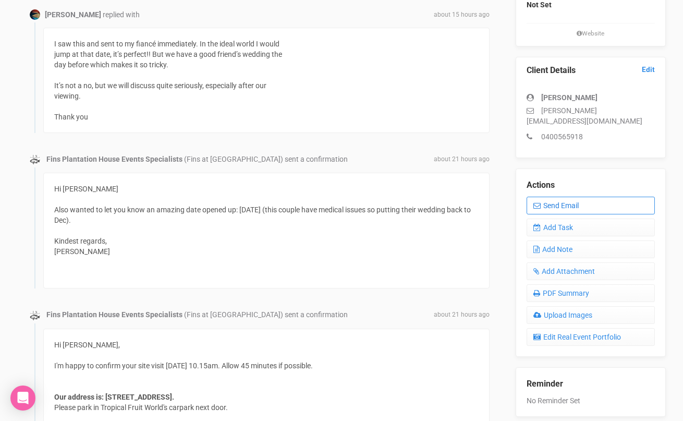
click at [548, 197] on link "Send Email" at bounding box center [591, 206] width 129 height 18
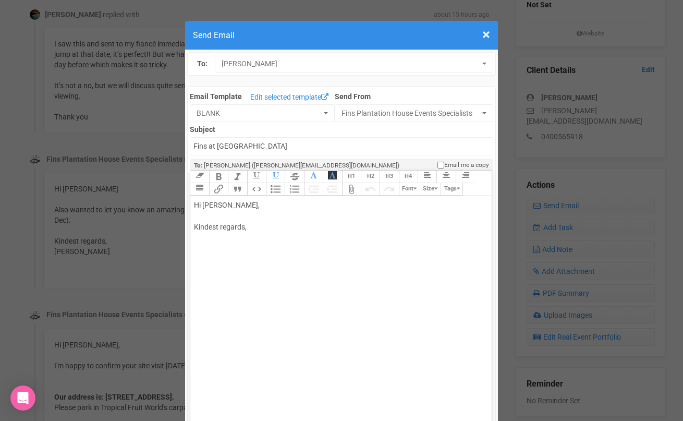
drag, startPoint x: 224, startPoint y: 205, endPoint x: 273, endPoint y: 205, distance: 48.5
click at [272, 205] on div "Hi [PERSON_NAME], Kindest regards," at bounding box center [339, 227] width 290 height 55
click at [257, 278] on div "Hi [PERSON_NAME] No worries ;) I look forward to meeting you soon. Kindest rega…" at bounding box center [339, 249] width 290 height 99
type trix-editor "<div>Hi Selina&nbsp;<br><br>No worries ;)&nbsp;<br><br>I look forward to meetin…"
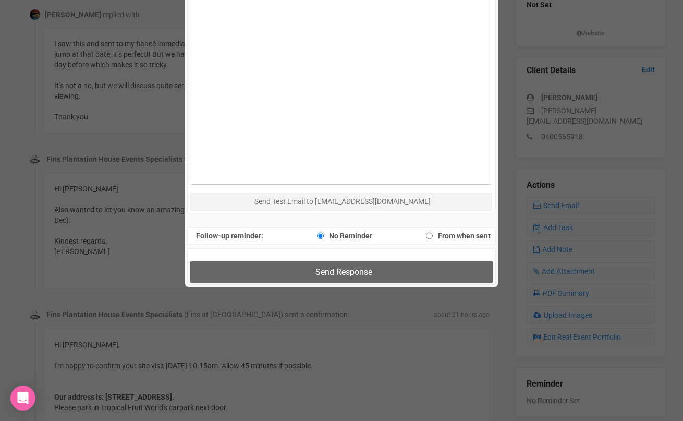
scroll to position [632, 0]
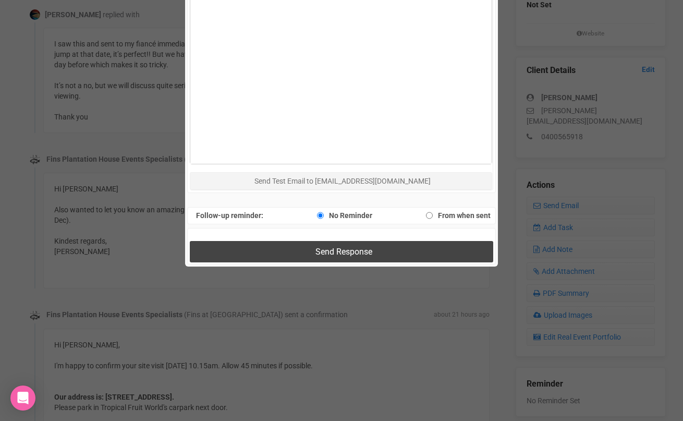
click at [285, 251] on button "Send Response" at bounding box center [341, 251] width 303 height 21
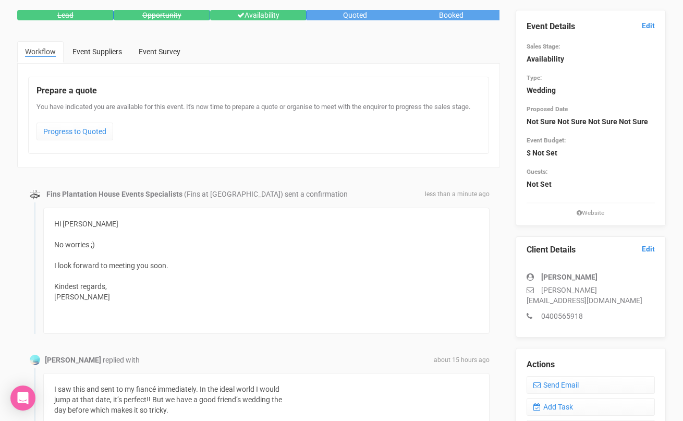
scroll to position [0, 0]
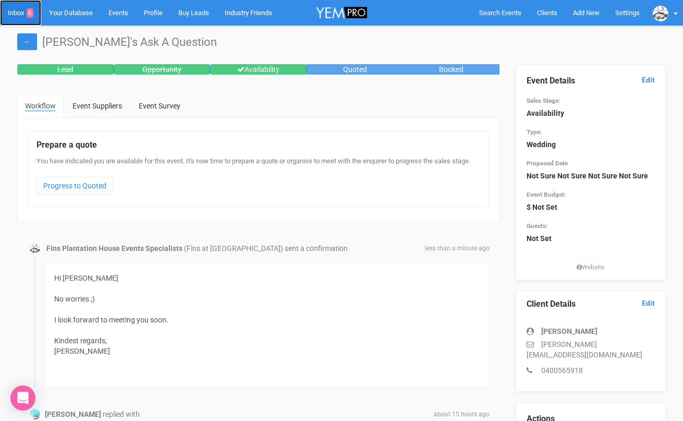
click at [18, 11] on link "Inbox 6" at bounding box center [20, 13] width 41 height 26
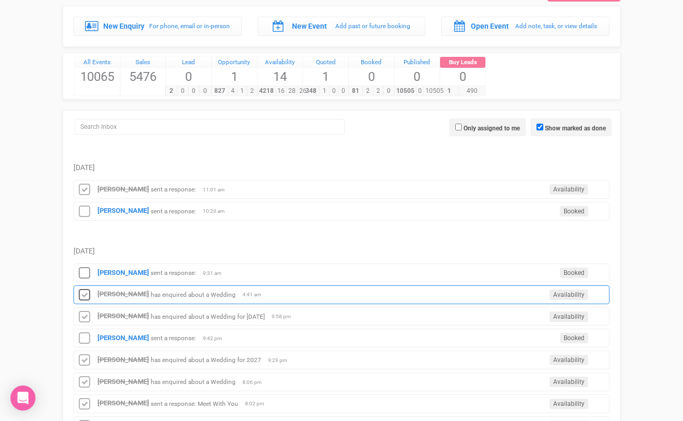
scroll to position [107, 0]
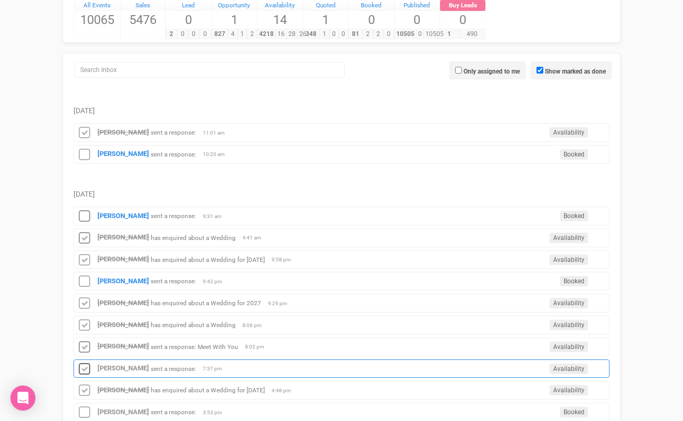
click at [87, 368] on icon at bounding box center [85, 369] width 16 height 14
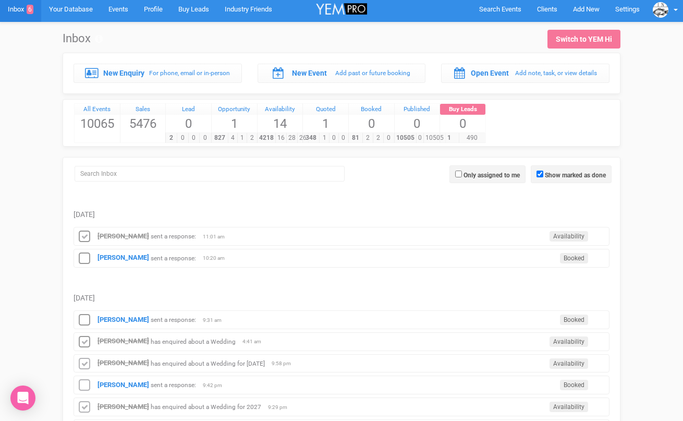
scroll to position [0, 0]
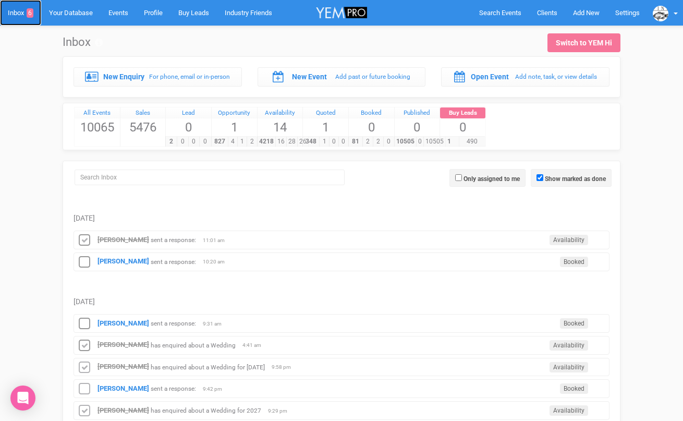
click at [18, 17] on link "Inbox 6" at bounding box center [20, 13] width 41 height 26
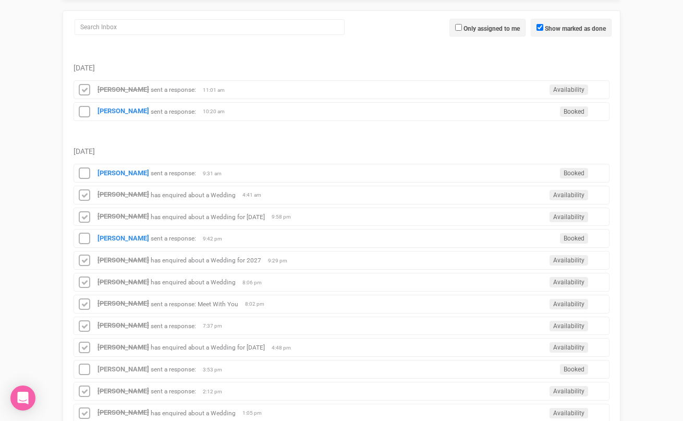
scroll to position [128, 0]
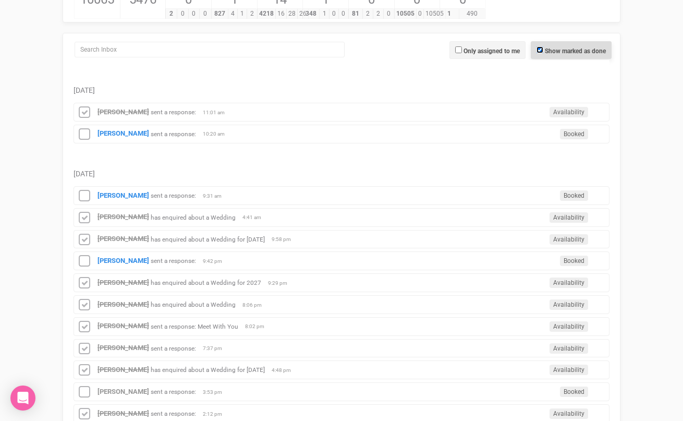
click at [538, 50] on input "Show marked as done" at bounding box center [540, 49] width 7 height 7
checkbox input "false"
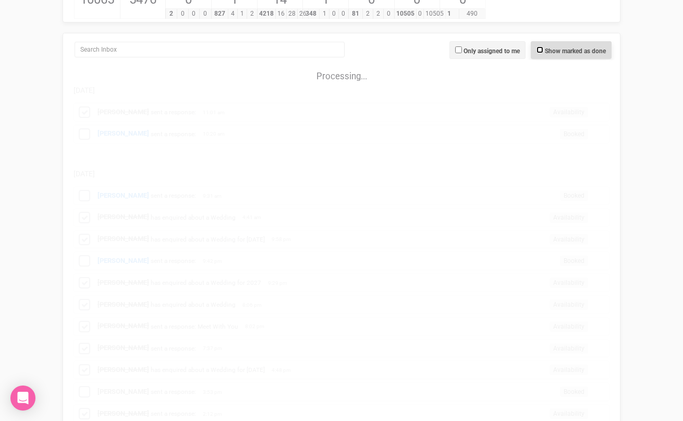
scroll to position [89, 0]
